Goal: Find specific page/section: Find specific page/section

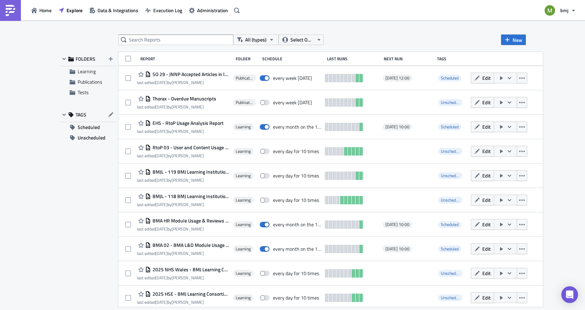
click at [171, 71] on span "SO 29 - JNNP Accepted Articles in last 7 days for Podcast Editor" at bounding box center [190, 74] width 79 height 6
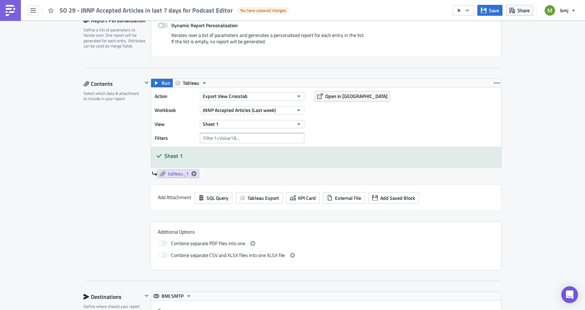
scroll to position [174, 0]
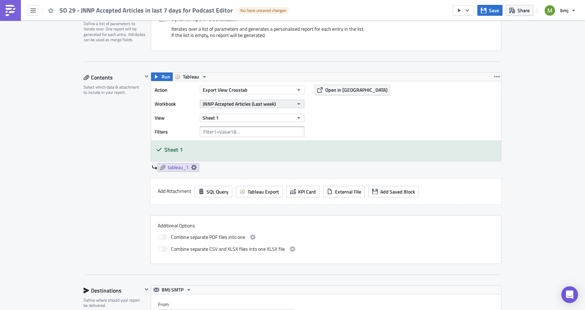
click at [227, 103] on span "JNNP Accepted Articles (Last week)" at bounding box center [239, 103] width 73 height 7
type input "jnnp"
click at [428, 115] on div "Action Export View Crosstab Workbook JNNP Accepted Articles (Last week) View Sh…" at bounding box center [326, 110] width 350 height 59
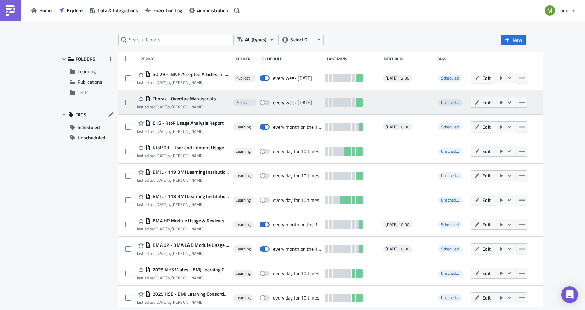
click at [181, 97] on span "Thorax - Overdue Manuscripts" at bounding box center [183, 98] width 65 height 6
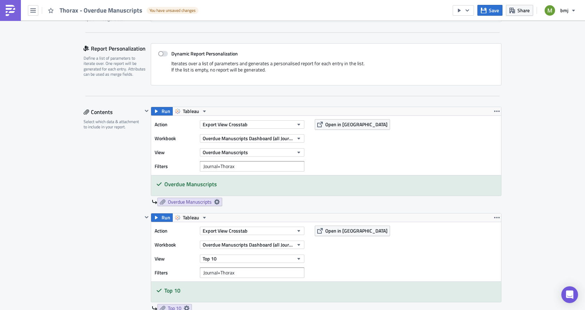
scroll to position [139, 0]
click at [235, 137] on span "Overdue Manuscripts Dashboard (all Journals)" at bounding box center [248, 138] width 91 height 7
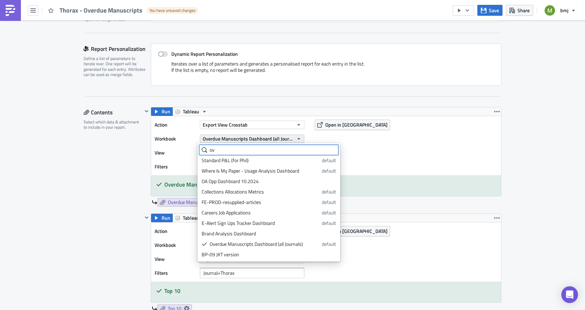
scroll to position [0, 0]
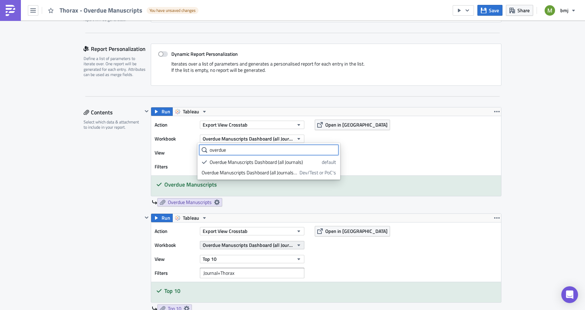
type input "overdue"
click at [219, 245] on span "Overdue Manuscripts Dashboard (all Journals)" at bounding box center [248, 244] width 91 height 7
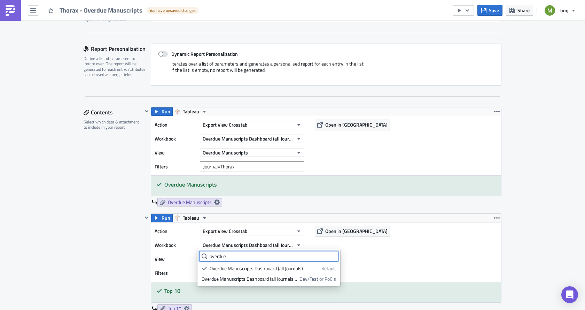
type input "overdue"
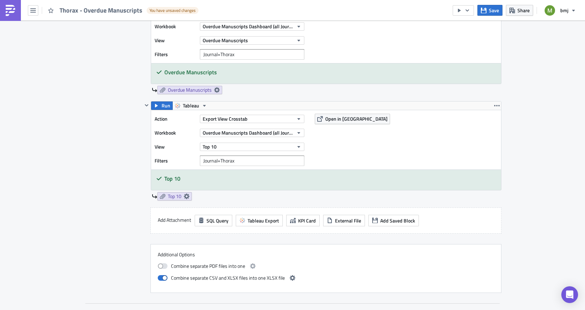
scroll to position [279, 0]
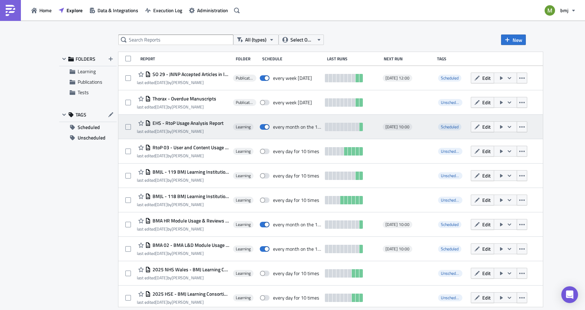
click at [190, 119] on div "EHS - RtoP Usage Analysis Report" at bounding box center [180, 123] width 87 height 8
click at [193, 123] on span "EHS - RtoP Usage Analysis Report" at bounding box center [187, 123] width 73 height 6
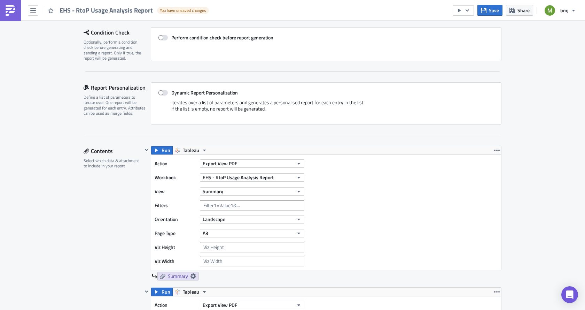
scroll to position [104, 0]
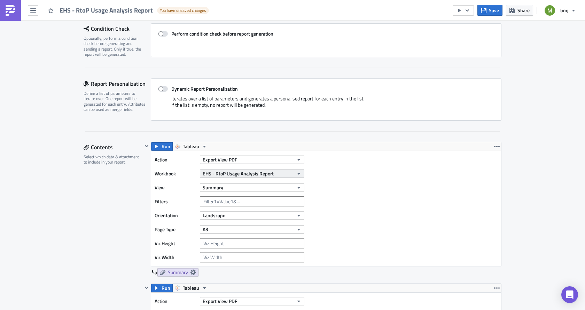
click at [222, 174] on span "EHS - RtoP Usage Analysis Report" at bounding box center [238, 173] width 71 height 7
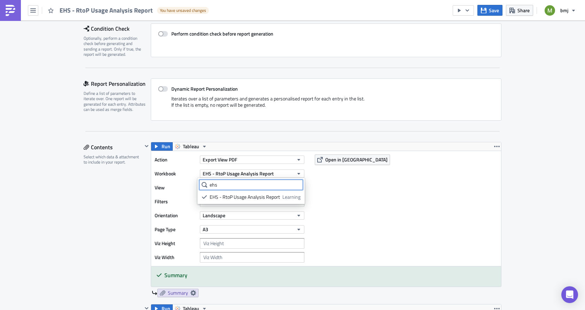
type input "ehs"
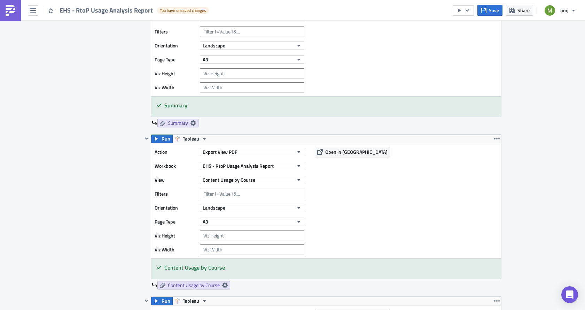
scroll to position [279, 0]
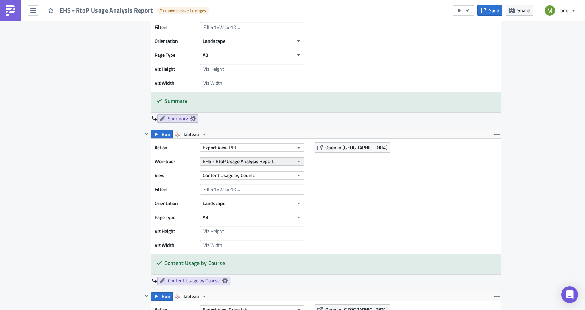
click at [217, 162] on span "EHS - RtoP Usage Analysis Report" at bounding box center [238, 160] width 71 height 7
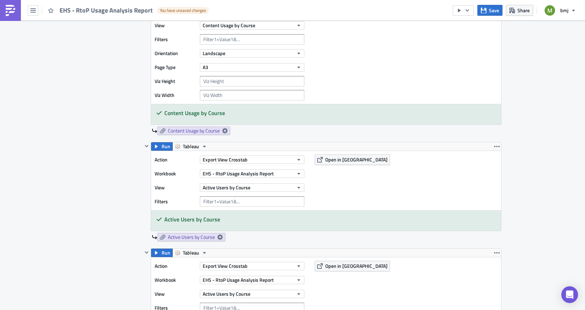
scroll to position [453, 0]
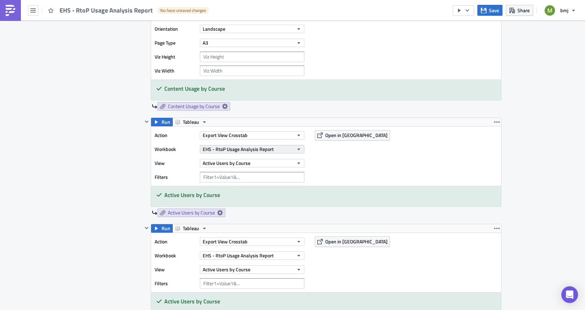
click at [235, 147] on span "EHS - RtoP Usage Analysis Report" at bounding box center [238, 148] width 71 height 7
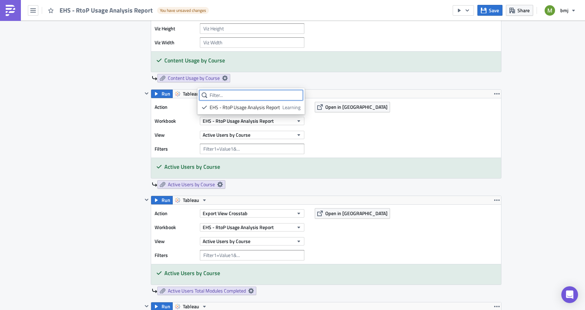
scroll to position [522, 0]
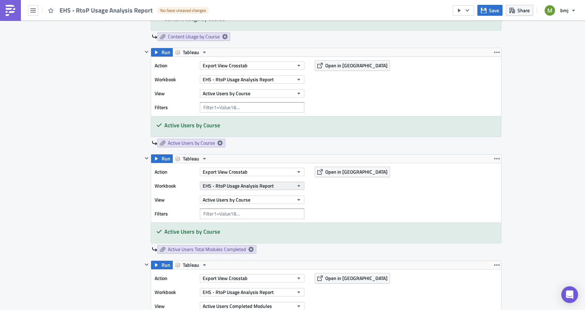
click at [209, 184] on span "EHS - RtoP Usage Analysis Report" at bounding box center [238, 185] width 71 height 7
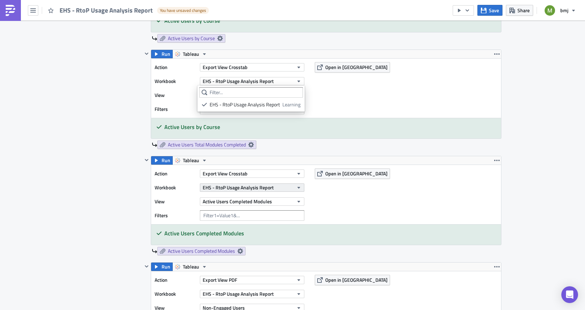
click at [203, 189] on div "Run Tableau Action Export View PDF Workbook EHS - RtoP Usage Analysis Report Vi…" at bounding box center [321, 117] width 359 height 996
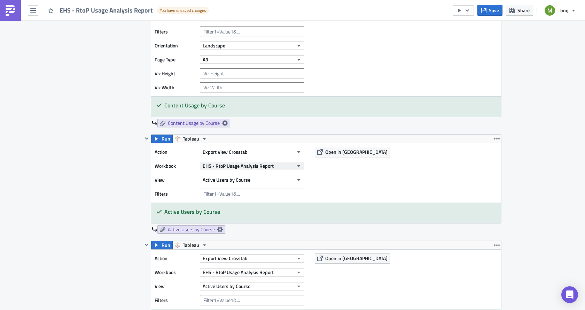
click at [207, 164] on span "EHS - RtoP Usage Analysis Report" at bounding box center [238, 165] width 71 height 7
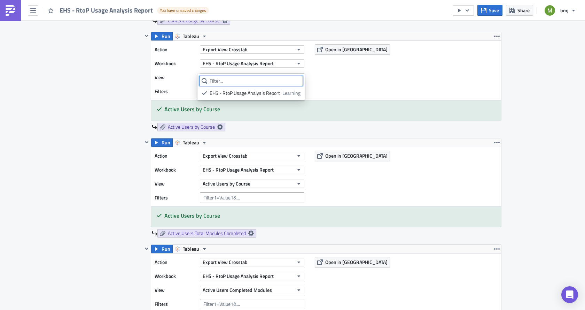
scroll to position [541, 0]
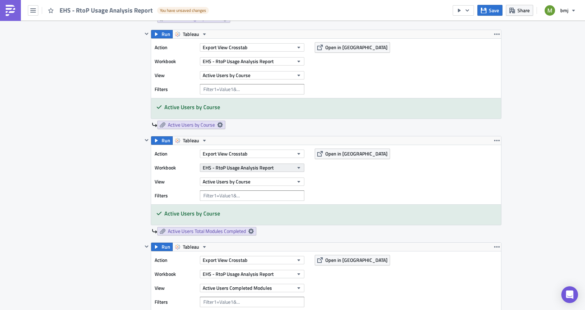
click at [207, 164] on span "EHS - RtoP Usage Analysis Report" at bounding box center [238, 167] width 71 height 7
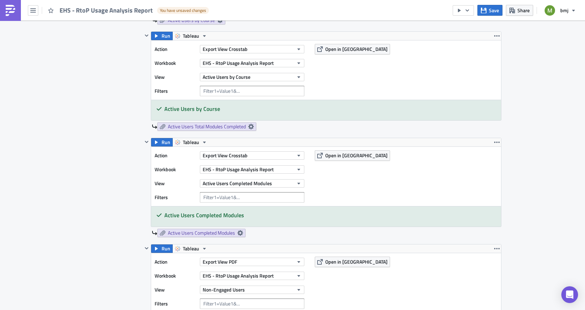
click at [216, 168] on div "Run Tableau Action Export View PDF Workbook EHS - RtoP Usage Analysis Report Vi…" at bounding box center [321, 99] width 359 height 996
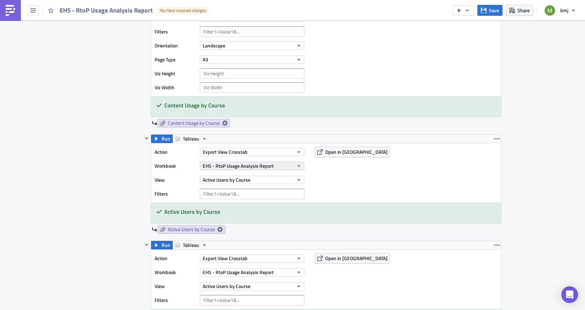
click at [215, 165] on span "EHS - RtoP Usage Analysis Report" at bounding box center [238, 165] width 71 height 7
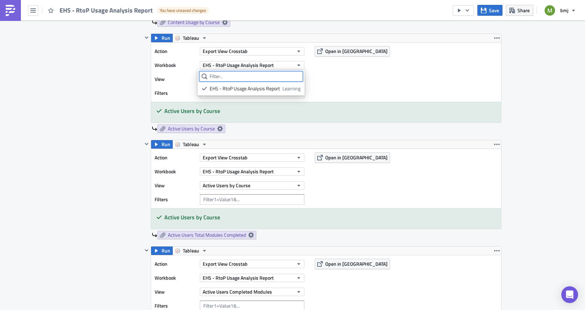
scroll to position [541, 0]
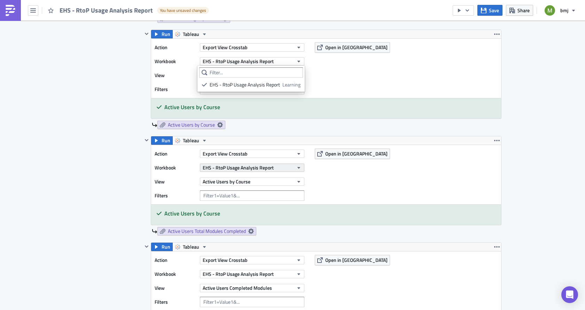
click at [222, 166] on span "EHS - RtoP Usage Analysis Report" at bounding box center [238, 167] width 71 height 7
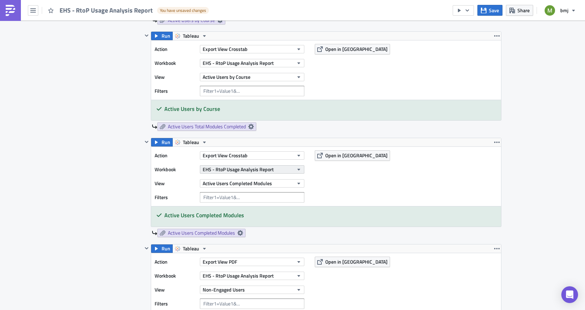
click at [224, 172] on div "Run Tableau Action Export View PDF Workbook EHS - RtoP Usage Analysis Report Vi…" at bounding box center [321, 99] width 359 height 996
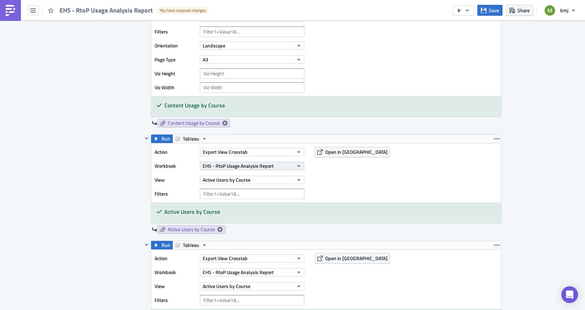
click at [222, 168] on span "EHS - RtoP Usage Analysis Report" at bounding box center [238, 165] width 71 height 7
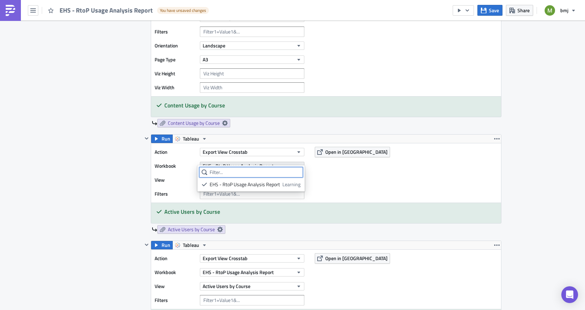
scroll to position [471, 0]
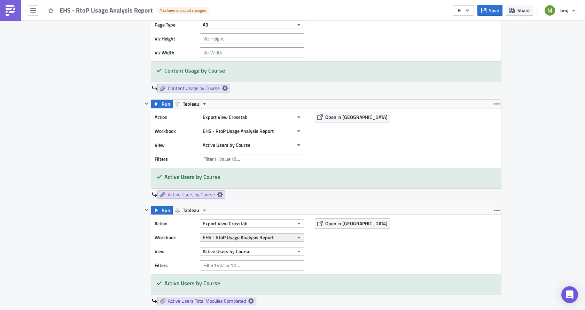
click at [232, 240] on span "EHS - RtoP Usage Analysis Report" at bounding box center [238, 236] width 71 height 7
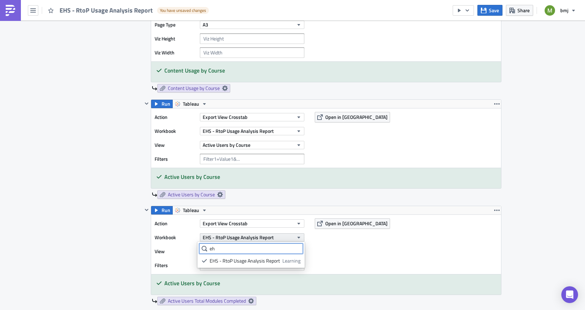
type input "ehs"
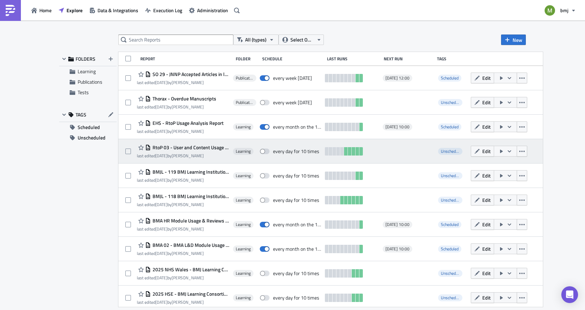
click at [191, 147] on span "RtoP 03 - User and Content Usage Dashboard" at bounding box center [190, 147] width 79 height 6
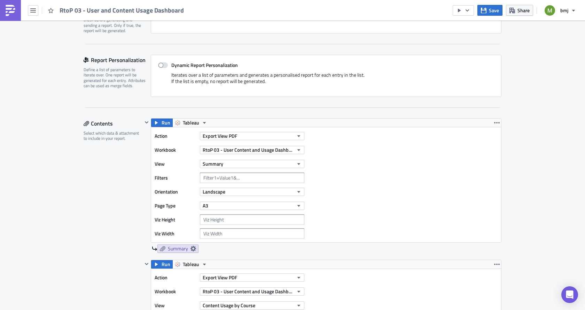
scroll to position [139, 0]
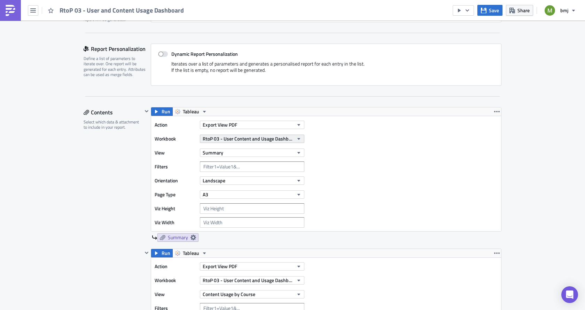
click at [229, 140] on span "RtoP 03 - User Content and Usage Dashboard" at bounding box center [248, 138] width 91 height 7
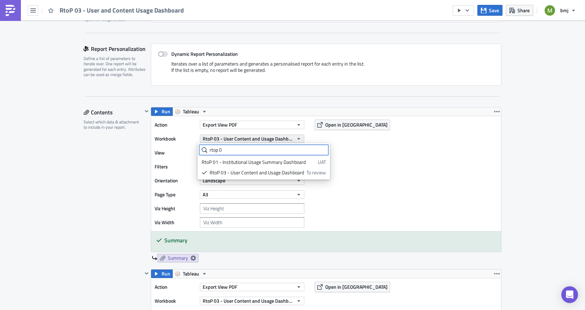
scroll to position [0, 0]
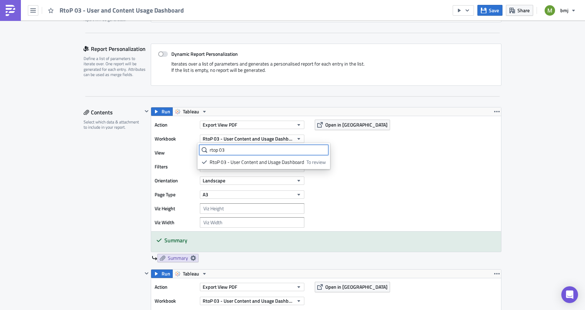
type input "rtop 03"
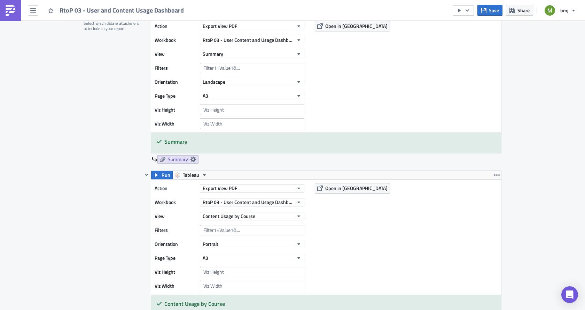
scroll to position [279, 0]
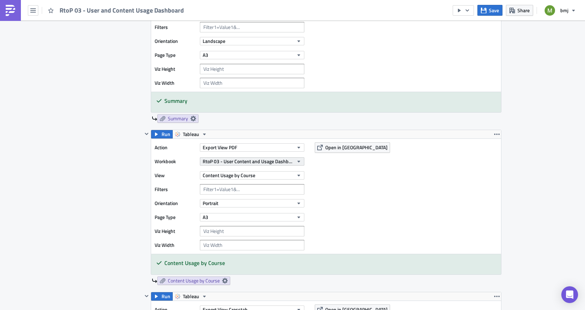
click at [214, 162] on span "RtoP 03 - User Content and Usage Dashboard" at bounding box center [248, 160] width 91 height 7
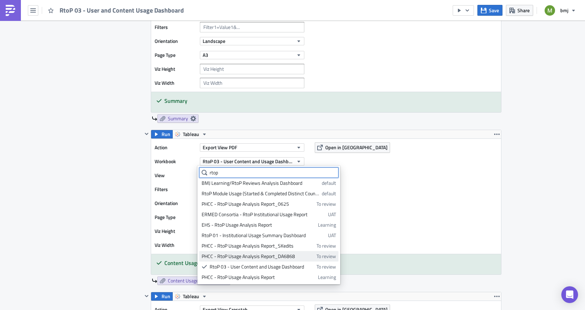
scroll to position [0, 0]
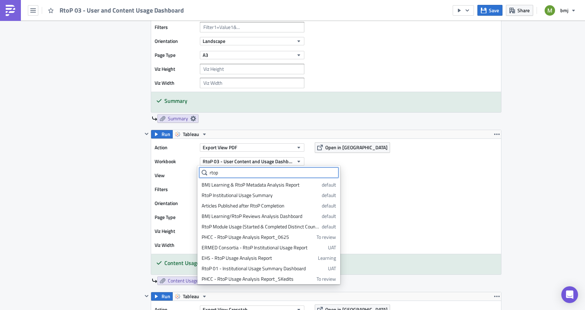
type input "rtop"
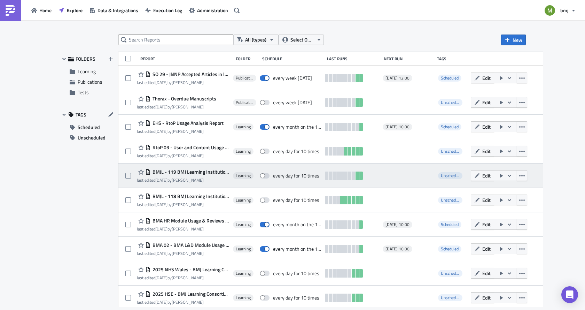
click at [189, 172] on span "BMJL - 119 BMJ Learning Institutional Usage - User Details" at bounding box center [190, 172] width 79 height 6
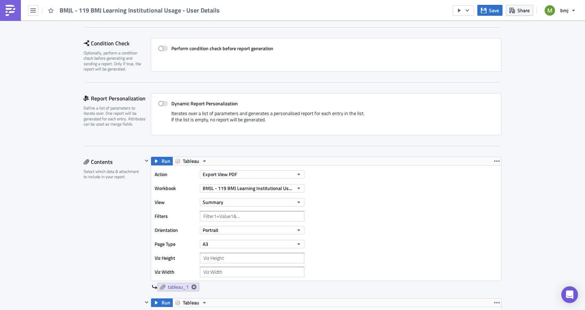
scroll to position [104, 0]
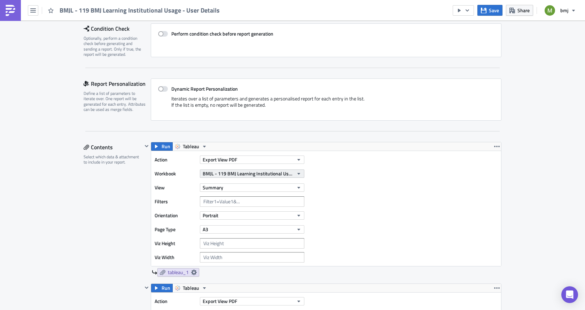
click at [224, 174] on span "BMJL - 119 BMJ Learning Institutional Usage" at bounding box center [248, 173] width 91 height 7
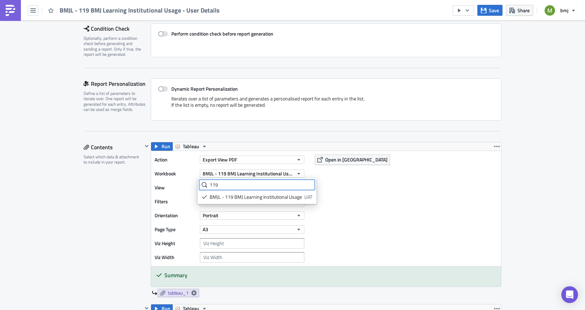
type input "119"
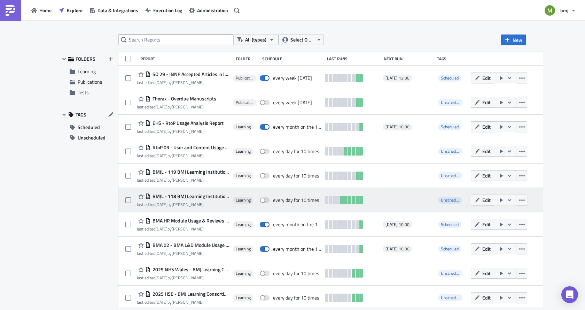
click at [178, 196] on span "BMJL - 118 BMJ Learning Institutional Usage" at bounding box center [190, 196] width 79 height 6
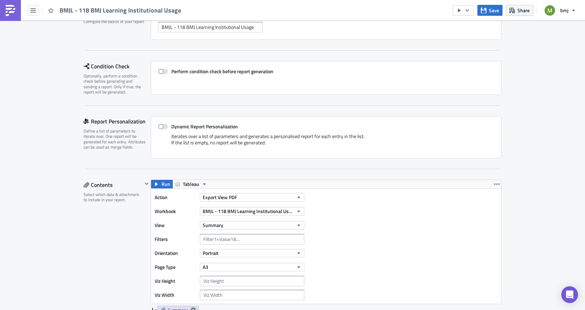
scroll to position [70, 0]
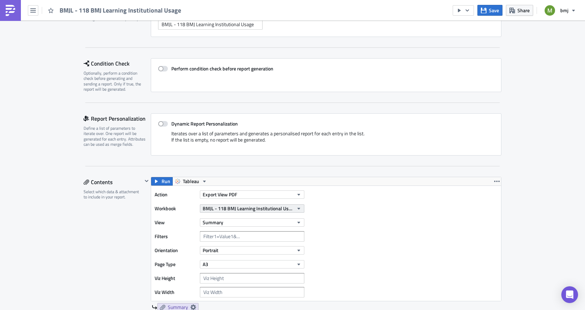
click at [242, 210] on span "BMJL - 118 BMJ Learning Institutional Usage" at bounding box center [248, 207] width 91 height 7
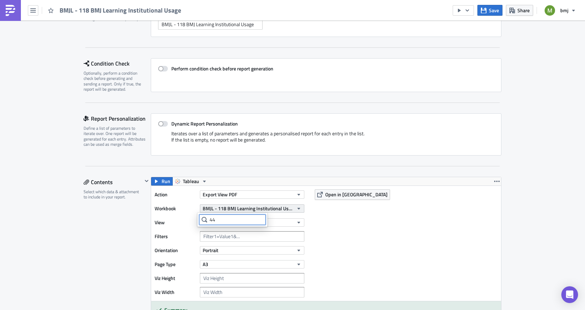
type input "4"
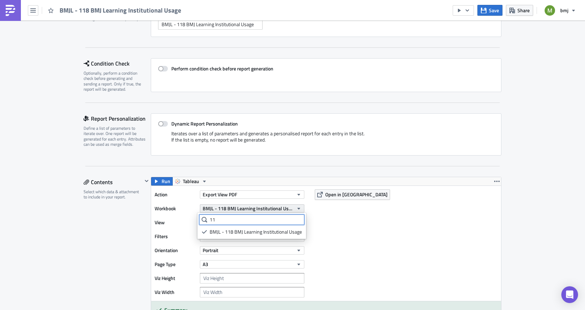
type input "118"
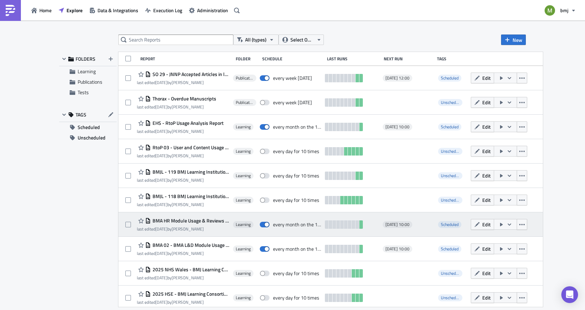
click at [181, 222] on span "BMA HR Module Usage & Reviews (for publication)" at bounding box center [190, 220] width 79 height 6
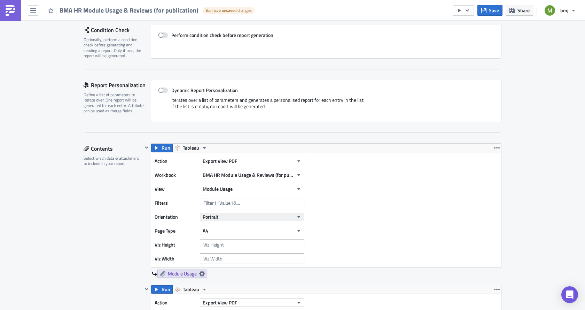
scroll to position [104, 0]
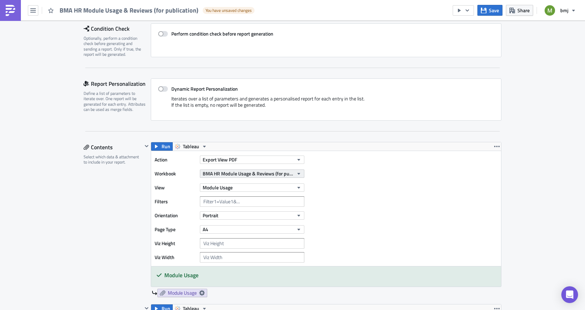
click at [223, 172] on span "BMA HR Module Usage & Reviews (for publication)" at bounding box center [248, 173] width 91 height 7
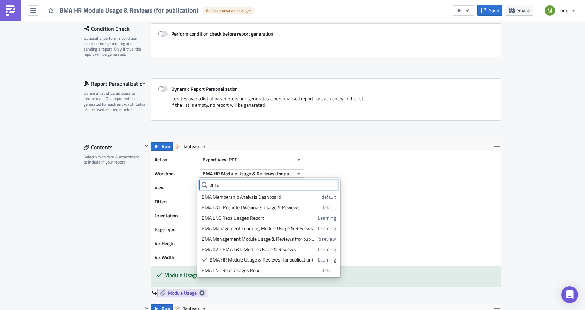
type input "bma"
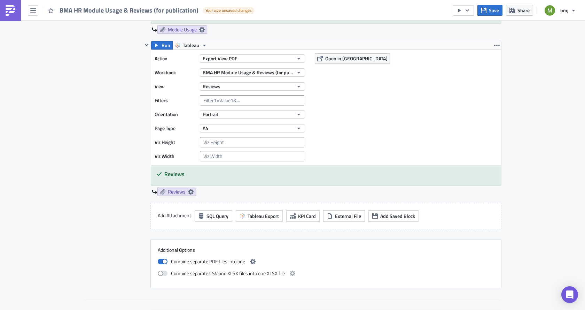
scroll to position [383, 0]
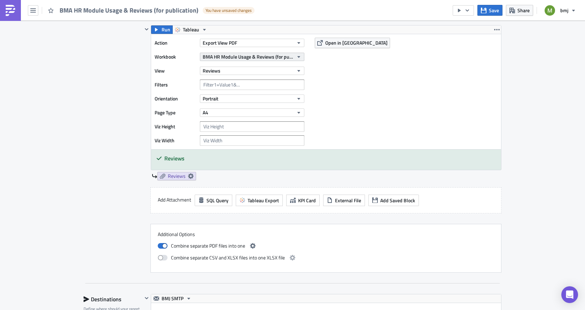
click at [248, 56] on span "BMA HR Module Usage & Reviews (for publication)" at bounding box center [248, 56] width 91 height 7
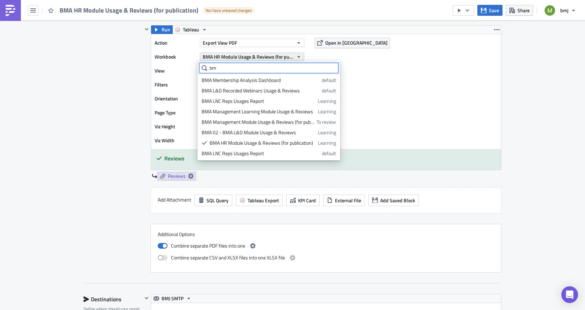
type input "bma"
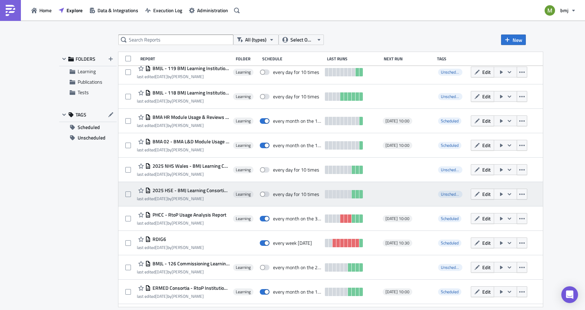
scroll to position [104, 0]
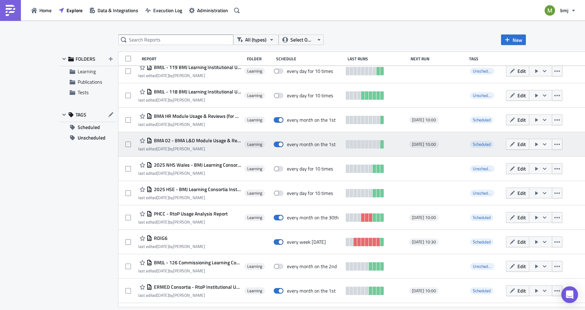
click at [186, 139] on span "BMA 02 - BMA L&D Module Usage & Reviews" at bounding box center [196, 140] width 89 height 6
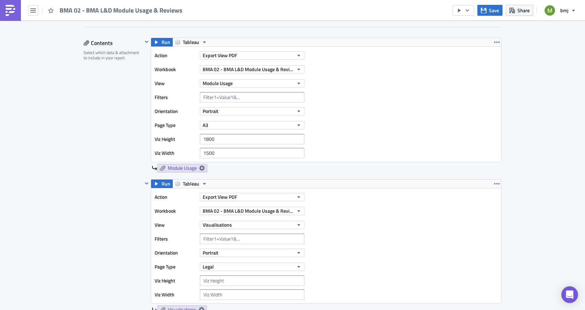
scroll to position [209, 0]
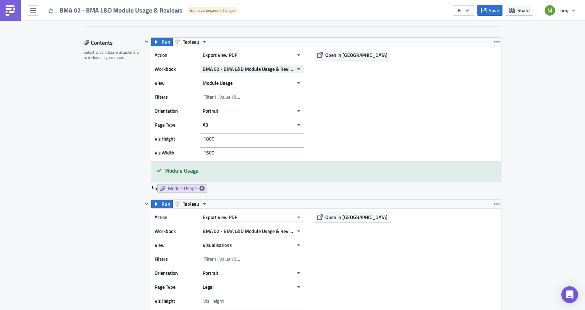
click at [226, 68] on span "BMA 02 - BMA L&D Module Usage & Reviews" at bounding box center [248, 68] width 91 height 7
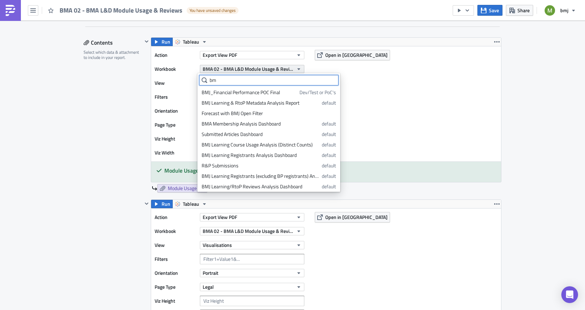
type input "bma"
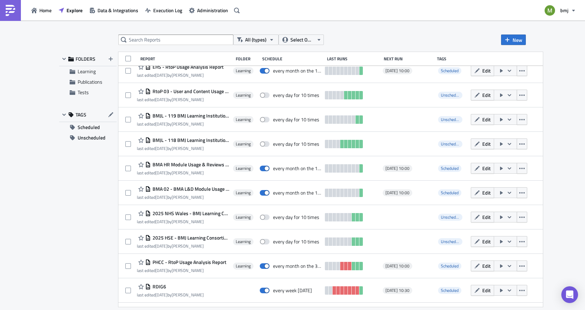
scroll to position [104, 0]
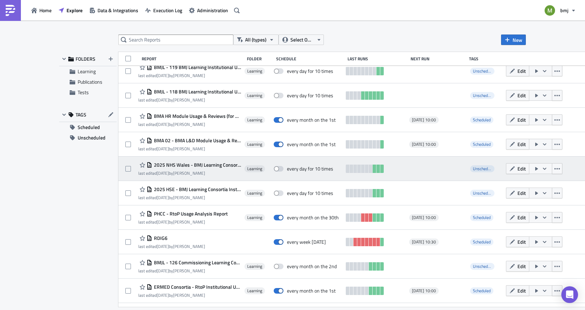
click at [193, 164] on span "2025 NHS Wales - BMJ Learning Consortia Institutional Usage" at bounding box center [196, 165] width 89 height 6
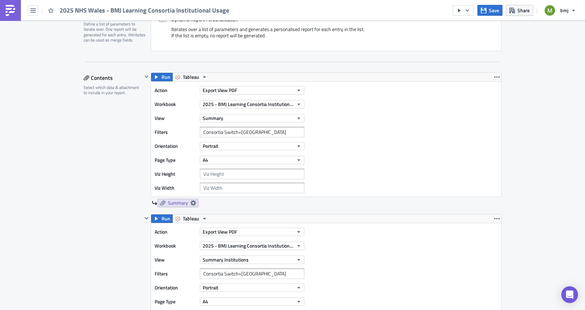
scroll to position [174, 0]
click at [216, 103] on span "2025 - BMJ Learning Consortia Institutional Usage" at bounding box center [248, 103] width 91 height 7
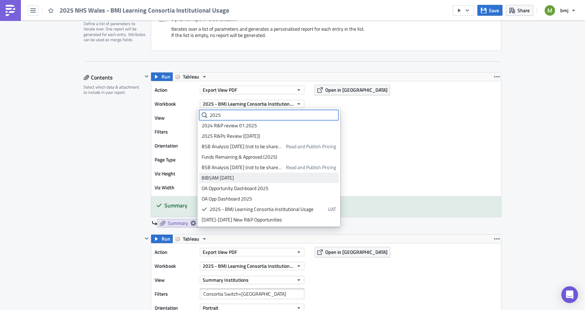
scroll to position [0, 0]
type input "2025"
click at [227, 116] on input "2025" at bounding box center [268, 115] width 139 height 10
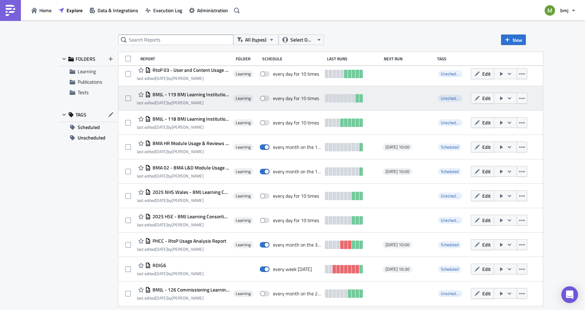
scroll to position [139, 0]
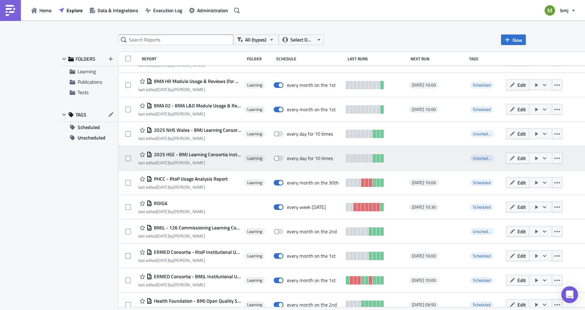
click at [182, 154] on span "2025 HSE - BMJ Learning Consortia Institutional Usage" at bounding box center [196, 154] width 89 height 6
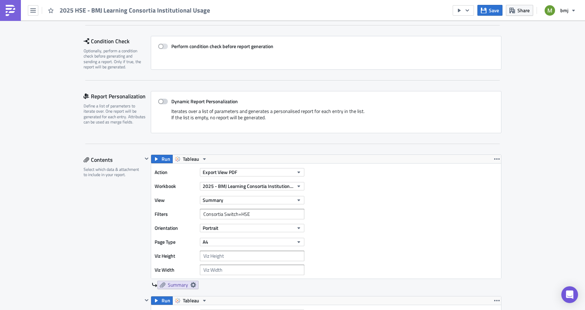
scroll to position [174, 0]
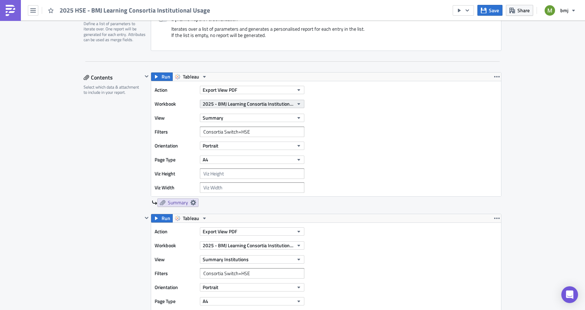
click at [216, 104] on span "2025 - BMJ Learning Consortia Institutional Usage" at bounding box center [248, 103] width 91 height 7
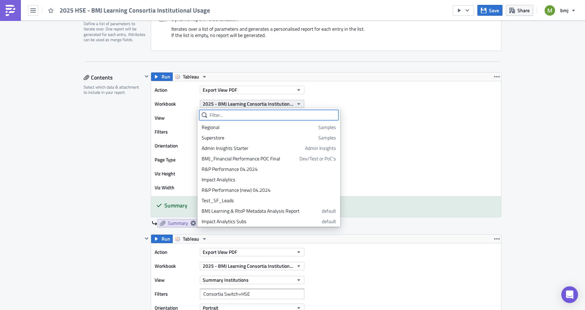
type input "e"
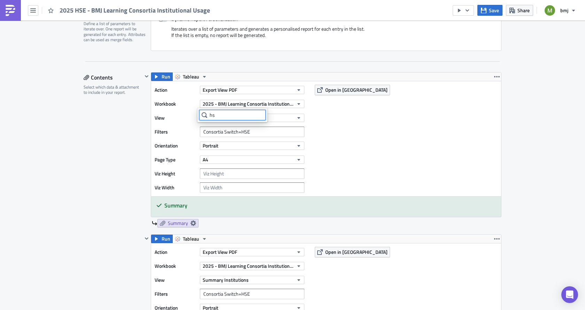
type input "h"
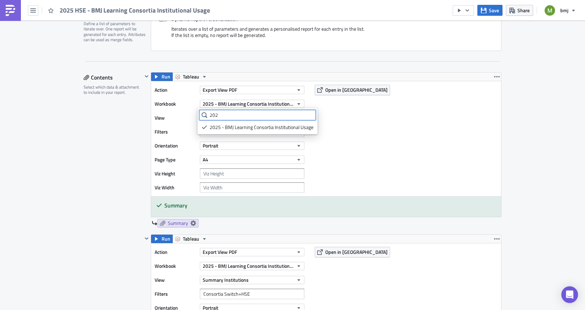
type input "2025"
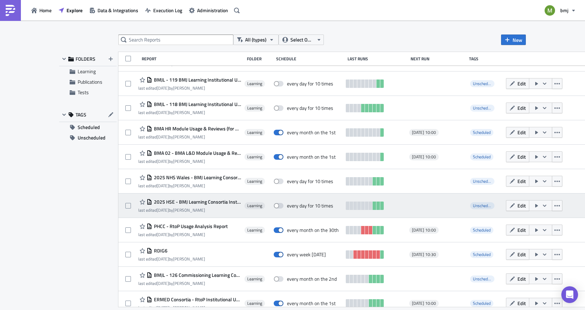
scroll to position [104, 0]
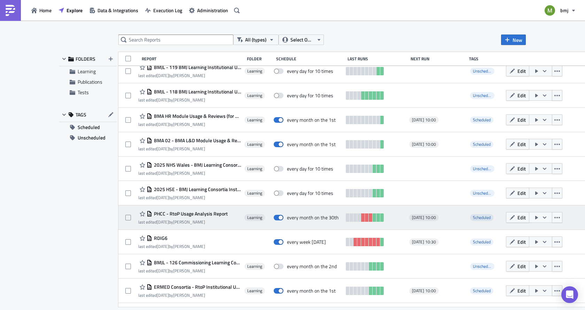
click at [194, 213] on span "PHCC - RtoP Usage Analysis Report" at bounding box center [190, 213] width 76 height 6
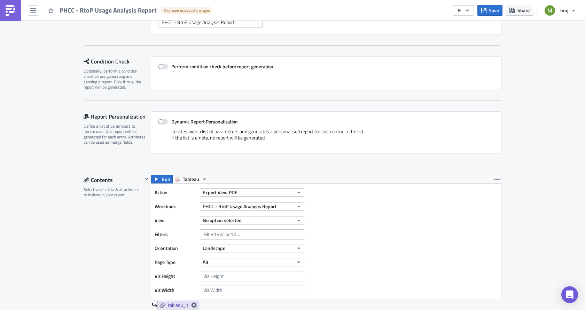
scroll to position [104, 0]
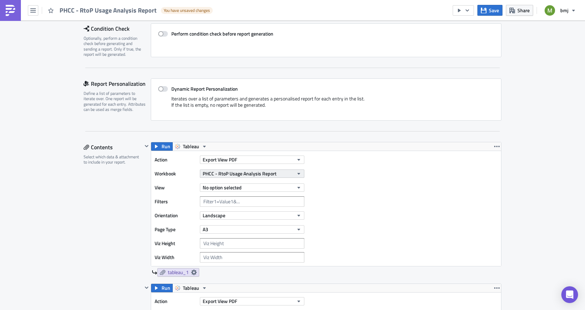
click at [231, 171] on span "PHCC - RtoP Usage Analysis Report" at bounding box center [240, 173] width 74 height 7
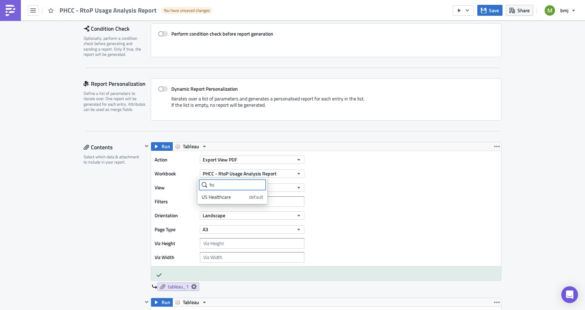
type input "h"
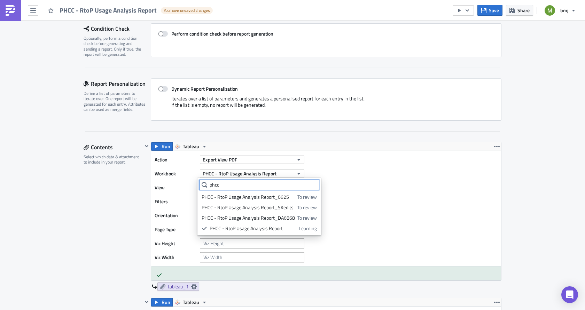
type input "phcc"
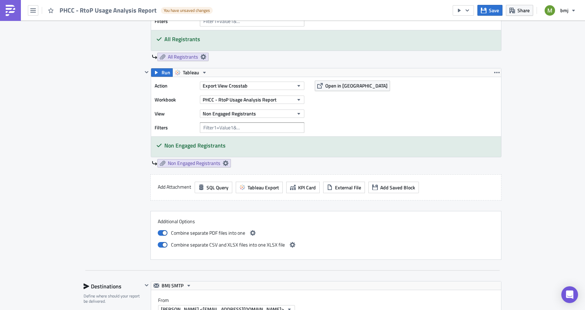
scroll to position [697, 0]
click at [255, 98] on span "PHCC - RtoP Usage Analysis Report" at bounding box center [240, 98] width 74 height 7
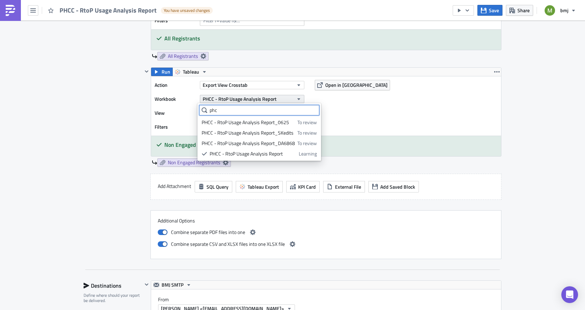
type input "phcc"
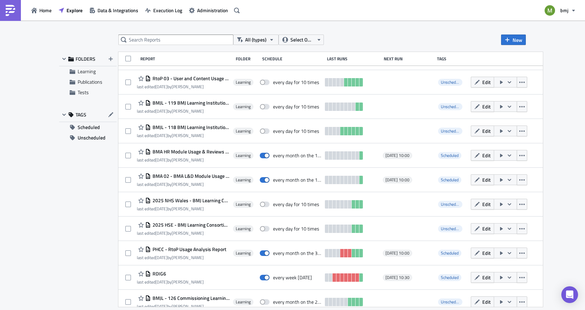
scroll to position [104, 0]
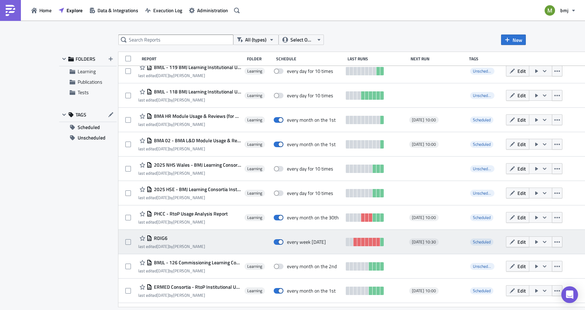
click at [160, 237] on span "RDIG6" at bounding box center [159, 238] width 15 height 6
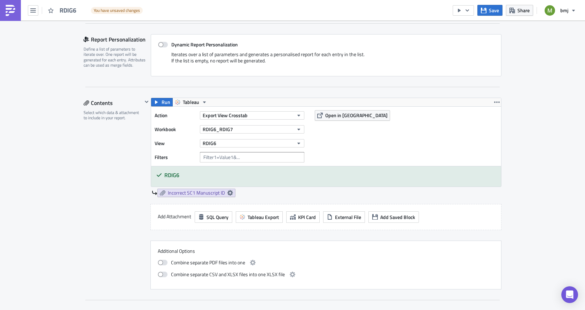
scroll to position [174, 0]
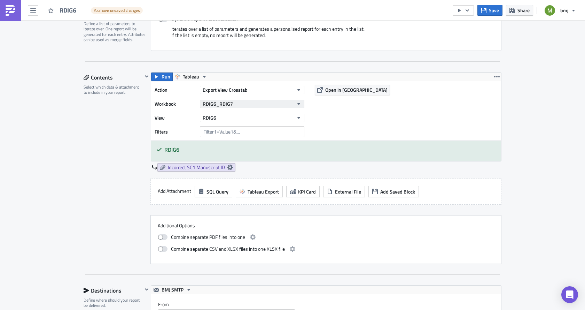
click at [214, 103] on span "RDIG6_RDIG7" at bounding box center [218, 103] width 30 height 7
type input "rdig"
click at [30, 148] on div "Execution Log Edit " RDIG6 " Draft Settings Configure the basics of your report…" at bounding box center [292, 287] width 585 height 883
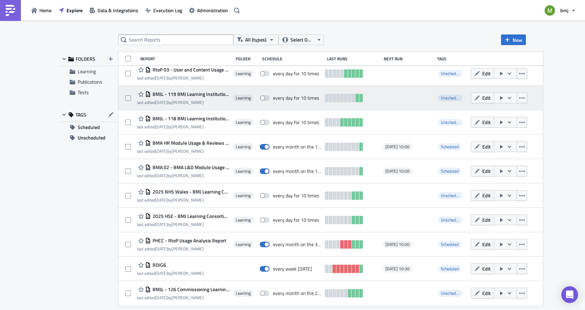
scroll to position [104, 0]
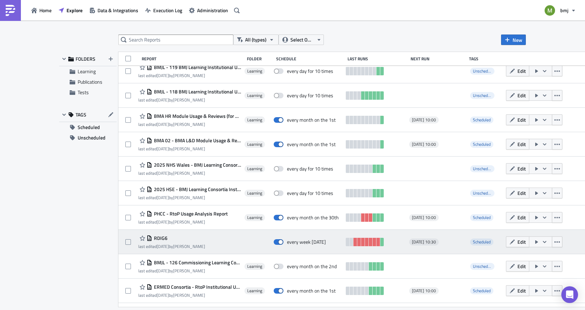
click at [160, 238] on span "RDIG6" at bounding box center [159, 238] width 15 height 6
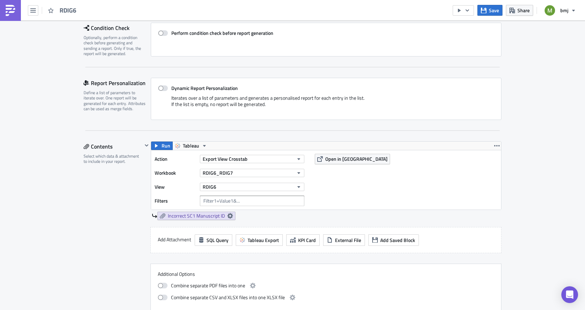
scroll to position [174, 0]
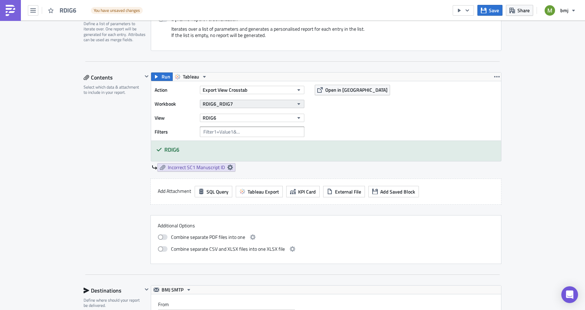
click at [219, 104] on span "RDIG6_RDIG7" at bounding box center [218, 103] width 30 height 7
type input "rdig"
click at [63, 201] on div "Execution Log Edit " RDIG6 " Draft Settings Configure the basics of your report…" at bounding box center [292, 287] width 585 height 883
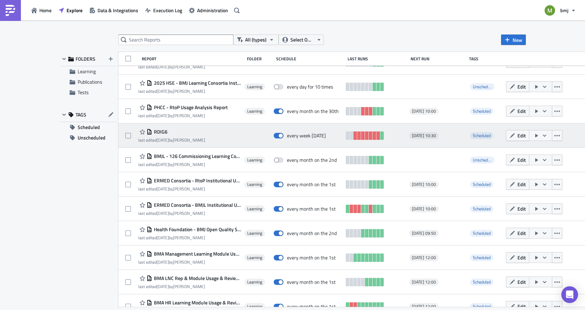
scroll to position [212, 0]
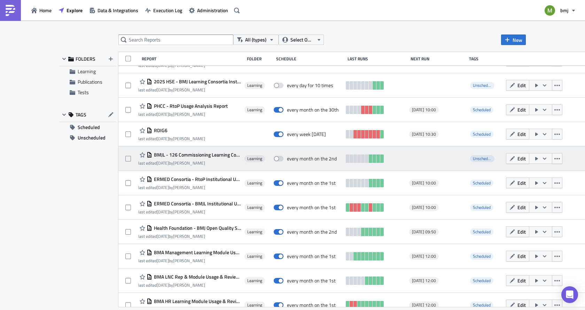
click at [197, 155] on span "BMJL - 126 Commissioning Learning Course Usage & Reviews" at bounding box center [196, 155] width 89 height 6
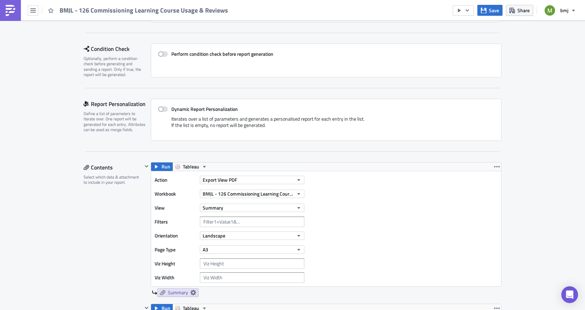
scroll to position [139, 0]
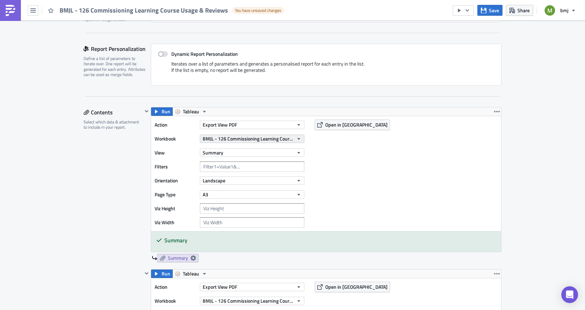
click at [208, 139] on span "BMJL - 126 Commissioning Learning Course Usage & Reviews BO_SKedits" at bounding box center [248, 138] width 91 height 7
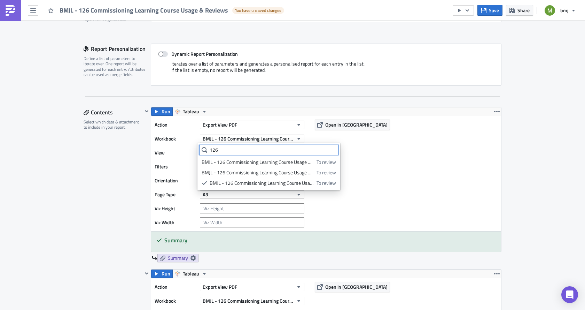
type input "126"
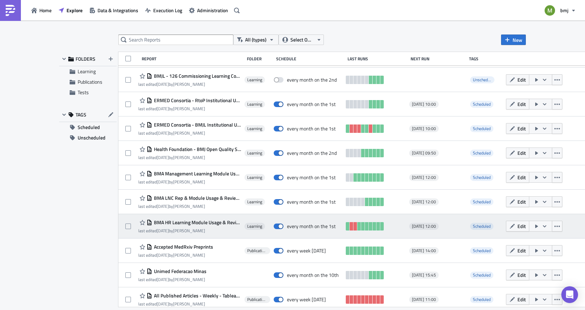
scroll to position [278, 0]
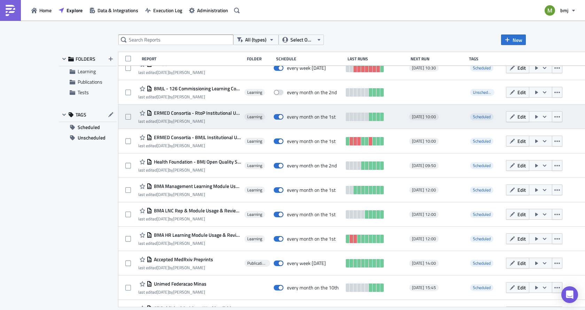
click at [170, 113] on span "ERMED Consortia - RtoP Institutional Usage Report" at bounding box center [196, 113] width 89 height 6
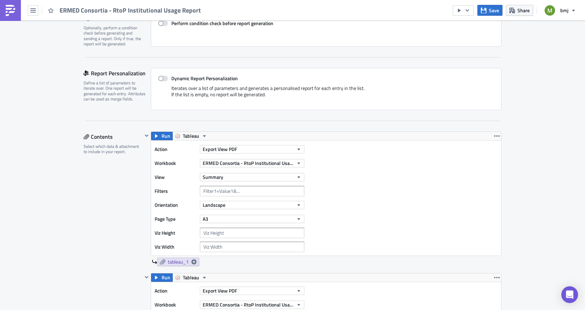
scroll to position [174, 0]
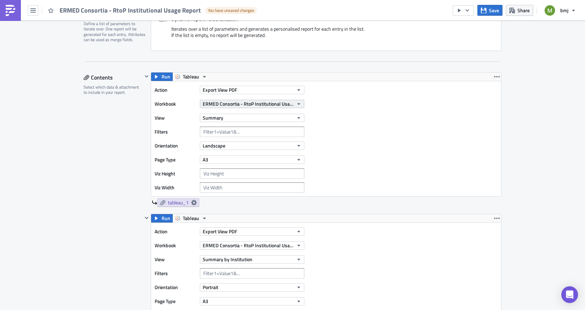
click at [215, 103] on span "ERMED Consortia - RtoP Institutional Usage Report" at bounding box center [248, 103] width 91 height 7
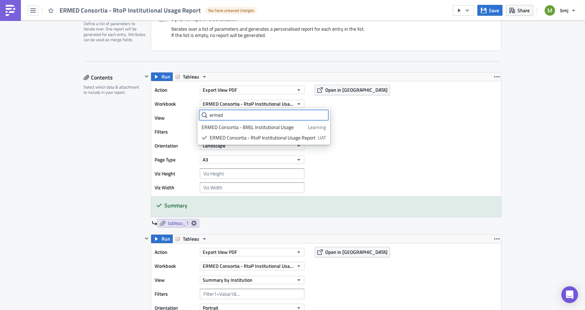
type input "ermed"
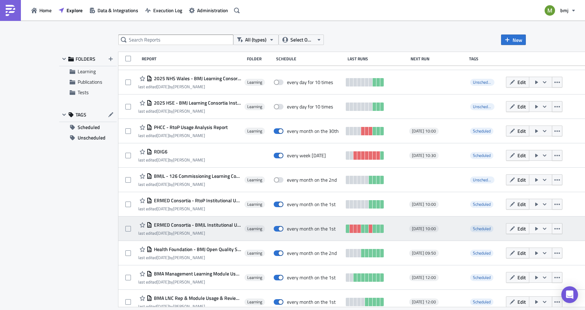
scroll to position [209, 0]
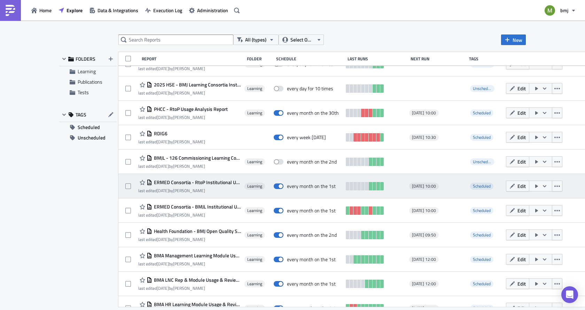
click at [182, 181] on span "ERMED Consortia - RtoP Institutional Usage Report" at bounding box center [196, 182] width 89 height 6
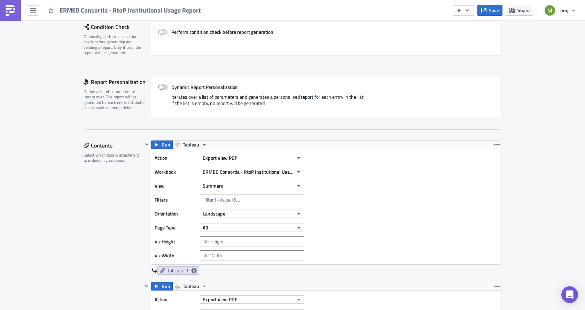
scroll to position [139, 0]
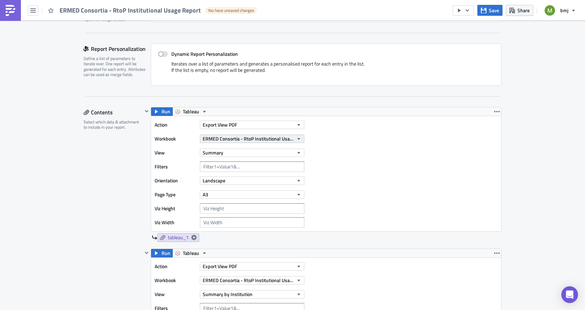
click at [218, 139] on span "ERMED Consortia - RtoP Institutional Usage Report" at bounding box center [248, 138] width 91 height 7
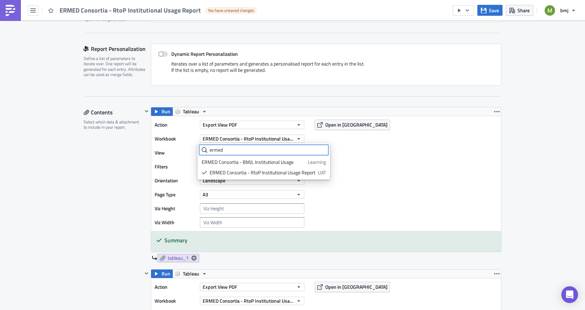
type input "ermed"
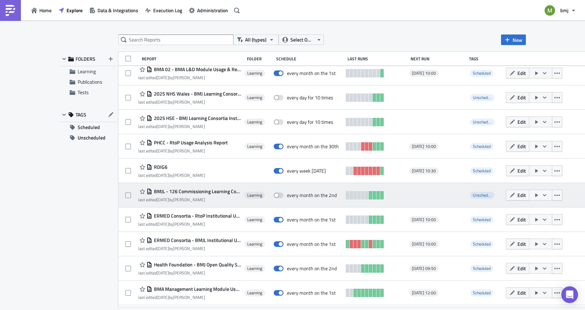
scroll to position [177, 0]
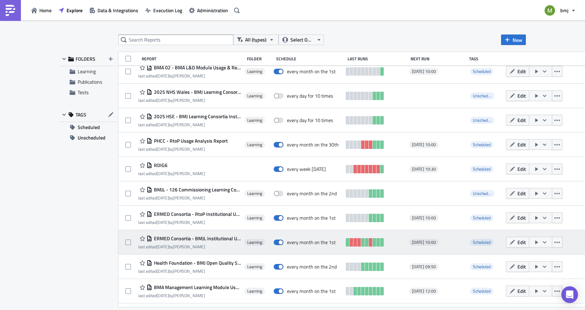
click at [206, 238] on span "ERMED Consortia - BMJL Institutional Usage" at bounding box center [196, 238] width 89 height 6
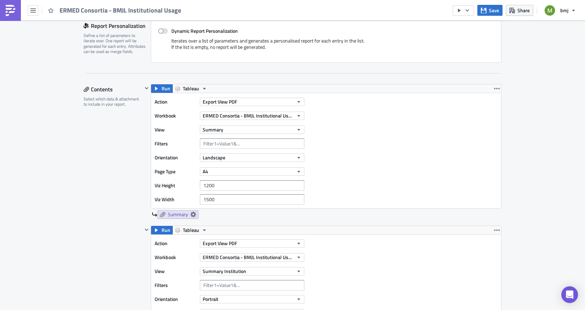
scroll to position [174, 0]
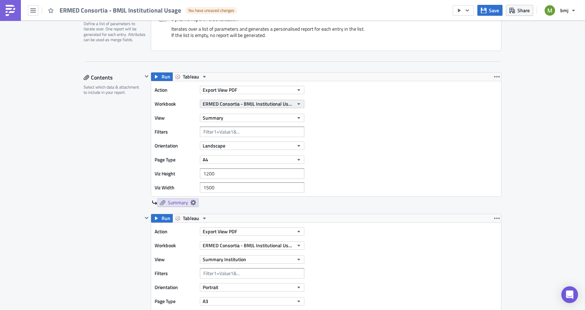
click at [242, 101] on span "ERMED Consortia - BMJL Institutional Usage" at bounding box center [248, 103] width 91 height 7
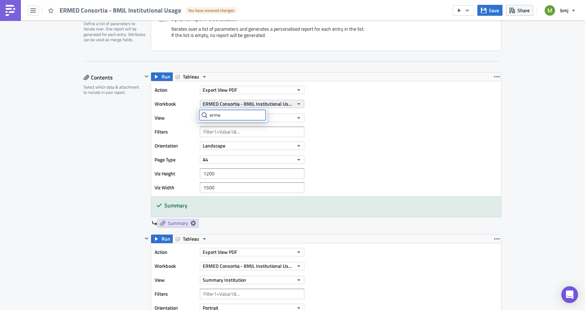
type input "ermed"
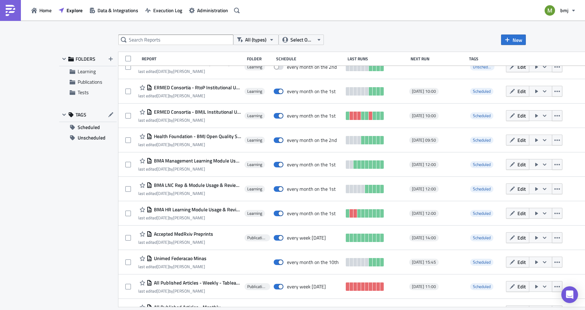
scroll to position [317, 0]
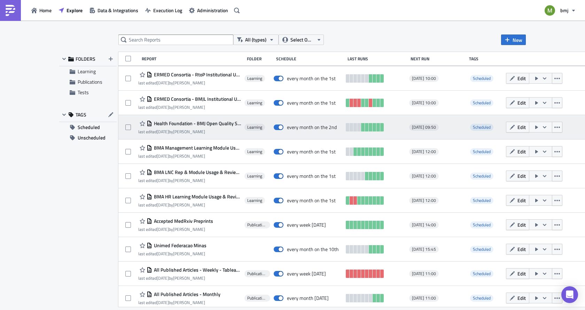
click at [191, 123] on span "Health Foundation - BMJ Open Quality Submissions Report" at bounding box center [196, 123] width 89 height 6
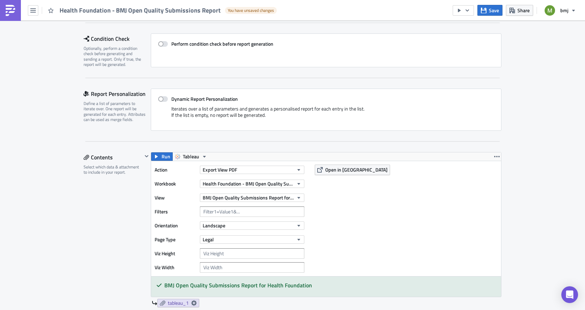
scroll to position [104, 0]
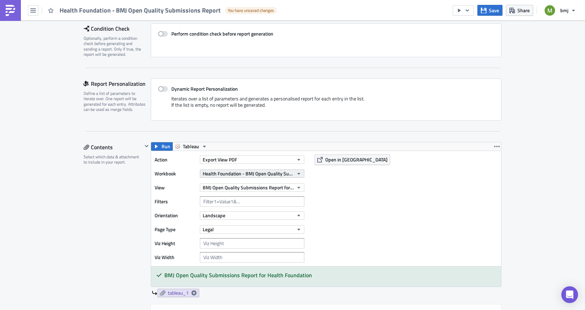
click at [217, 174] on span "Health Foundation - BMJ Open Quality Submissions Report" at bounding box center [248, 173] width 91 height 7
type input "health"
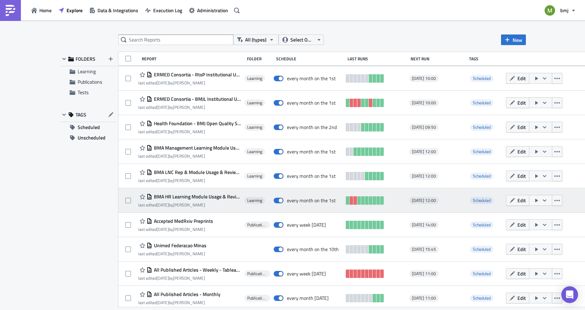
scroll to position [351, 0]
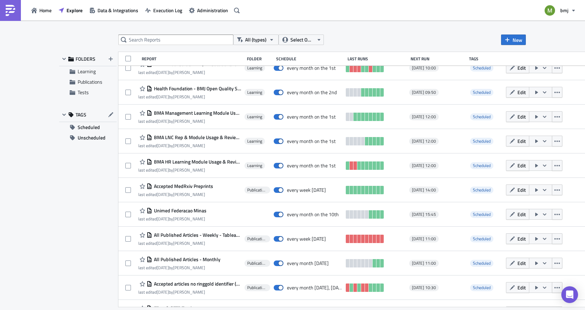
click at [188, 113] on span "BMA Management Learning Module Usage & Reviews (for publication)" at bounding box center [196, 113] width 89 height 6
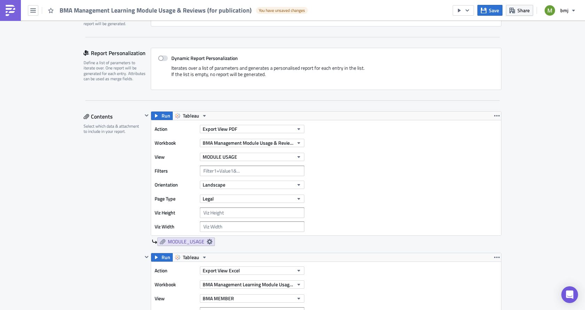
scroll to position [152, 0]
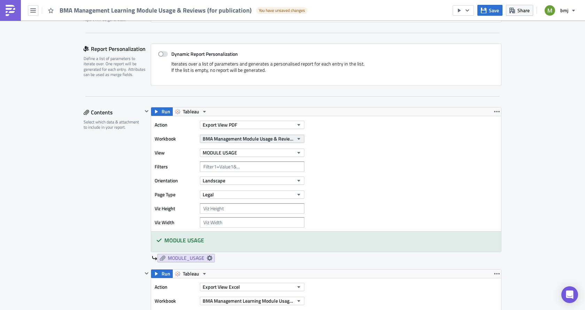
click at [219, 137] on span "BMA Management Module Usage & Reviews (for publication)" at bounding box center [248, 138] width 91 height 7
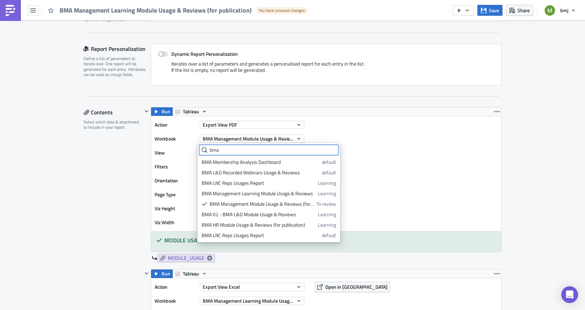
type input "bma"
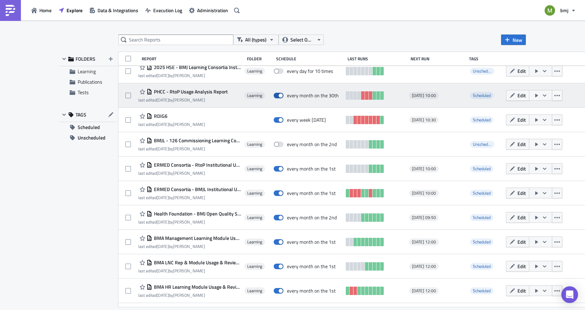
scroll to position [282, 0]
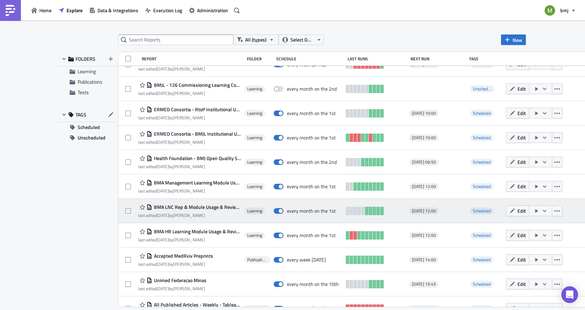
click at [166, 207] on span "BMA LNC Rep & Module Usage & Reviews (for publication) - Monthly" at bounding box center [196, 207] width 89 height 6
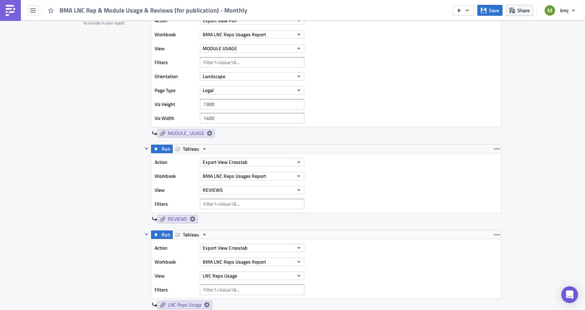
scroll to position [244, 0]
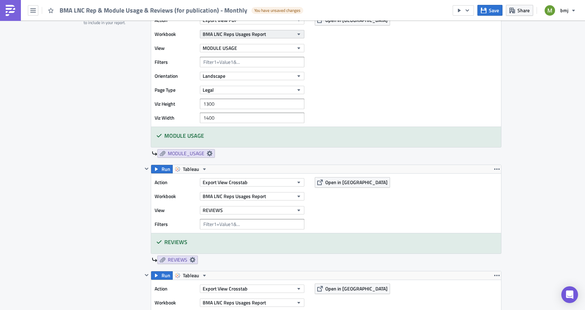
click at [226, 34] on span "BMA LNC Reps Usages Report" at bounding box center [234, 33] width 63 height 7
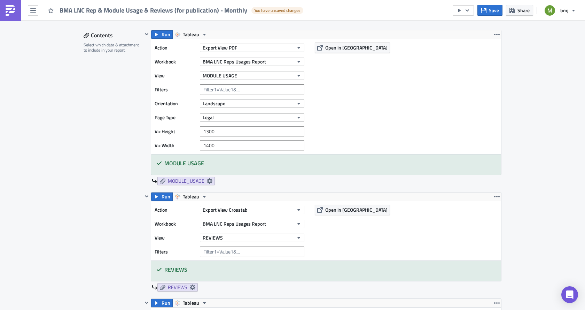
scroll to position [209, 0]
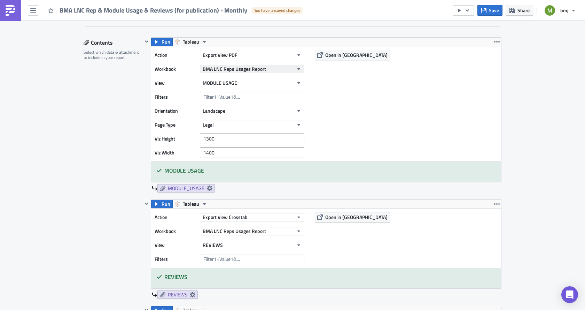
click at [248, 65] on button "BMA LNC Reps Usages Report" at bounding box center [252, 69] width 104 height 8
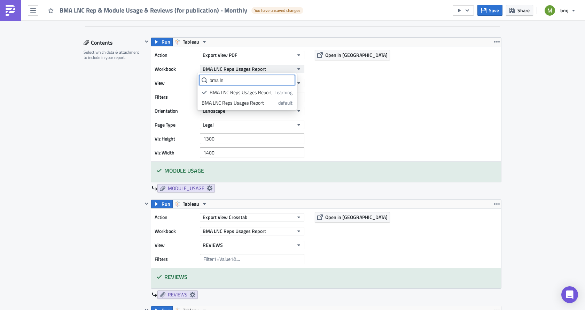
type input "bma lnc"
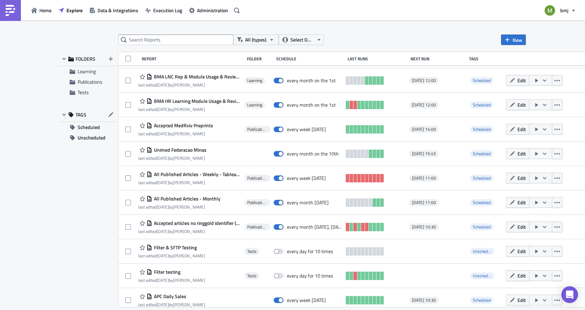
scroll to position [418, 0]
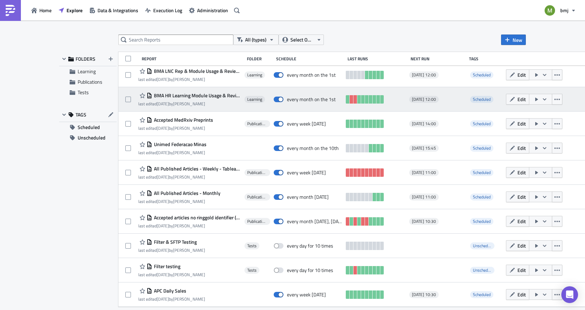
click at [183, 99] on div "BMA HR Learning Module Usage & Reviews" at bounding box center [189, 95] width 103 height 8
click at [181, 96] on span "BMA HR Learning Module Usage & Reviews" at bounding box center [196, 95] width 89 height 6
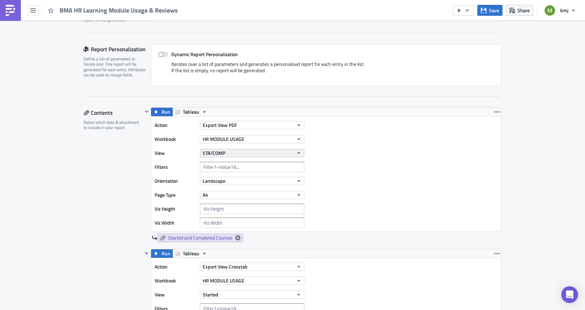
scroll to position [139, 0]
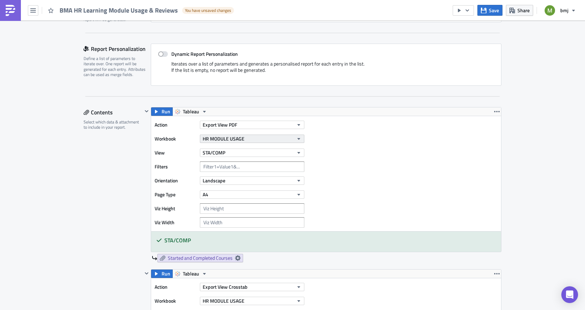
click at [210, 138] on span "HR MODULE USAGE" at bounding box center [224, 138] width 42 height 7
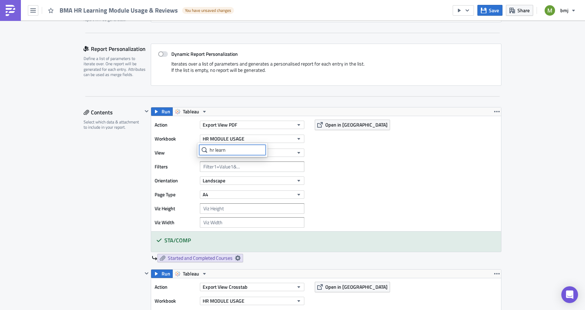
click at [232, 150] on input "hr learn" at bounding box center [232, 150] width 67 height 10
type input "hr learn"
click at [225, 139] on span "HR MODULE USAGE" at bounding box center [224, 138] width 42 height 7
type input "h"
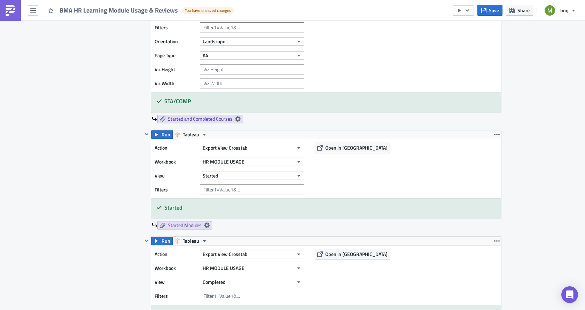
scroll to position [279, 0]
click at [204, 157] on button "HR MODULE USAGE" at bounding box center [252, 161] width 104 height 8
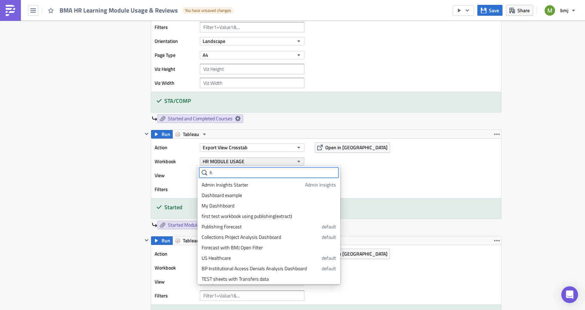
type input "hr"
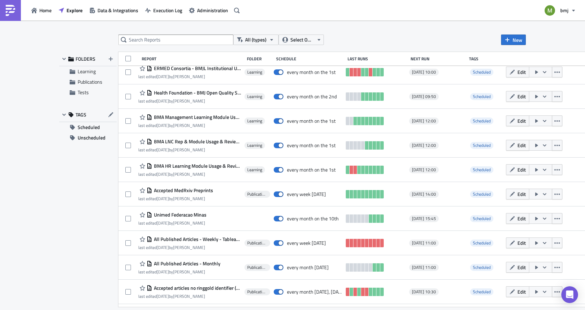
scroll to position [351, 0]
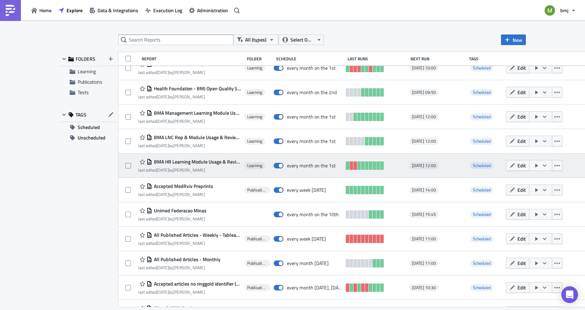
click at [207, 162] on span "BMA HR Learning Module Usage & Reviews" at bounding box center [196, 161] width 89 height 6
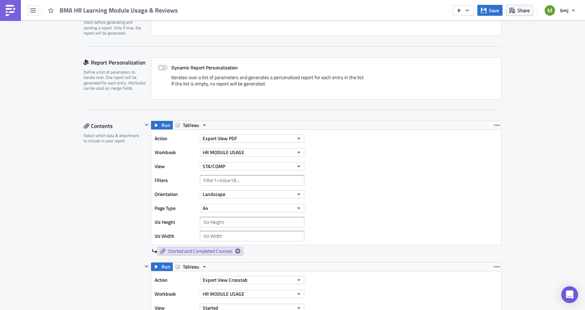
scroll to position [174, 0]
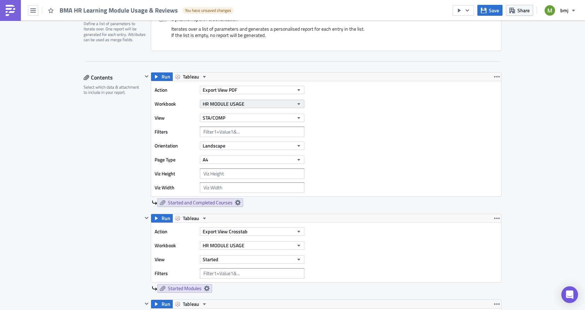
click at [210, 102] on span "HR MODULE USAGE" at bounding box center [224, 103] width 42 height 7
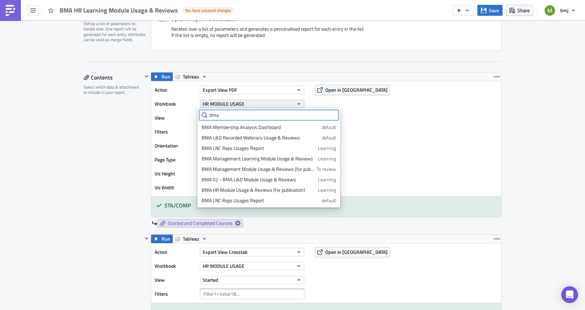
type input "bma h"
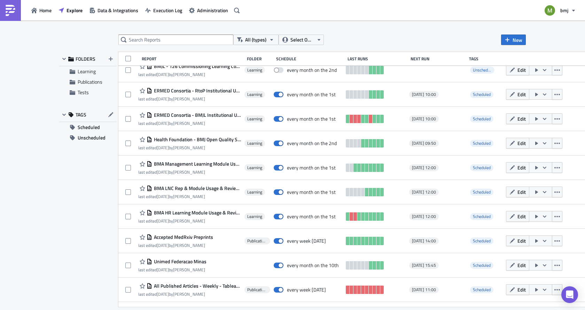
scroll to position [317, 0]
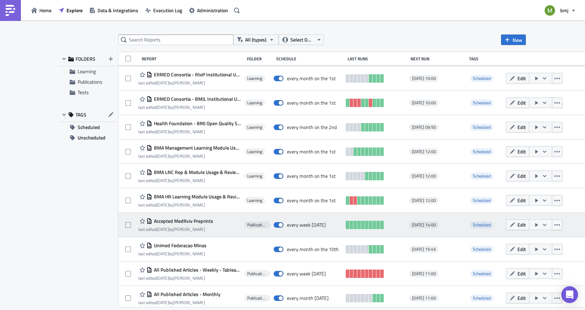
click at [191, 220] on span "Accepted MedRxiv Preprints" at bounding box center [182, 221] width 61 height 6
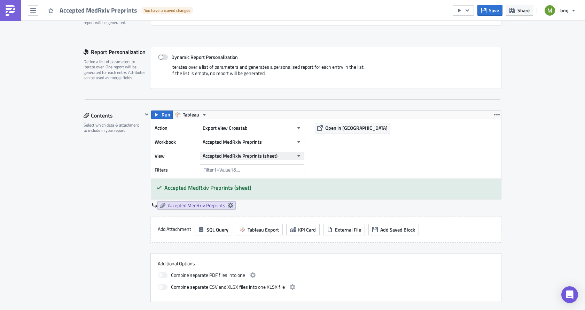
scroll to position [139, 0]
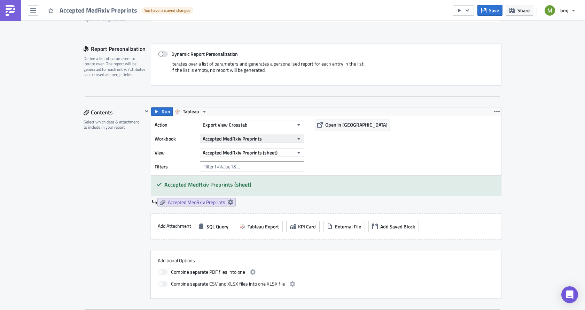
click at [211, 139] on span "Accepted MedRxiv Preprints" at bounding box center [232, 138] width 59 height 7
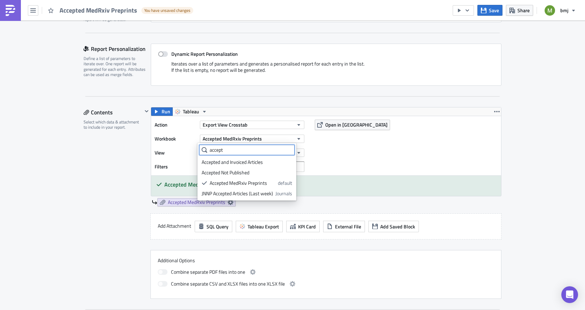
type input "accept"
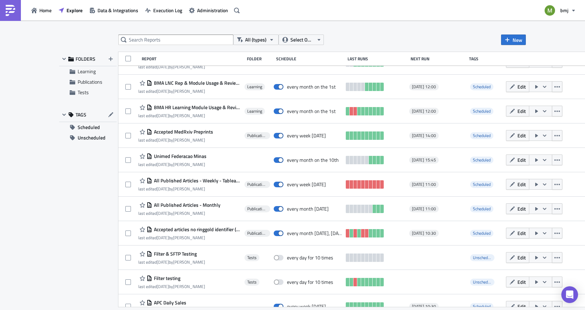
scroll to position [418, 0]
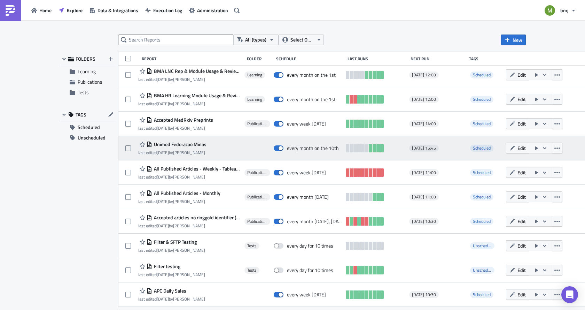
click at [183, 144] on span "Unimed Federacao Minas" at bounding box center [179, 144] width 54 height 6
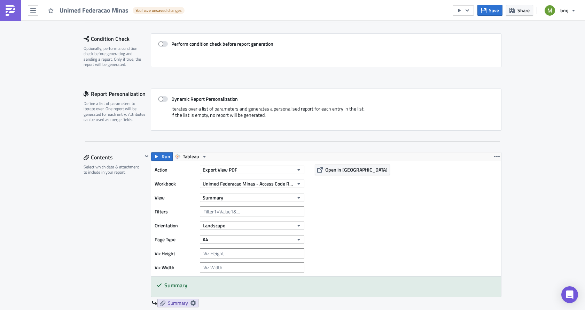
scroll to position [70, 0]
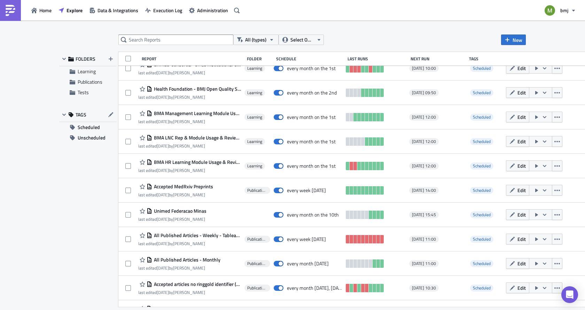
scroll to position [351, 0]
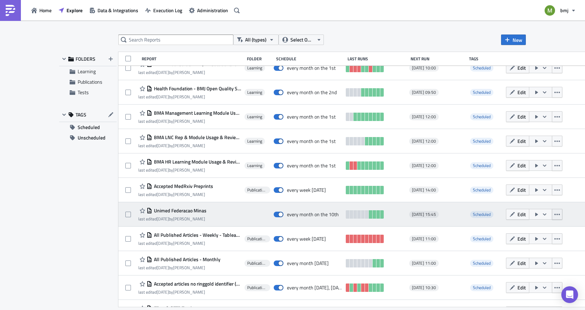
click at [555, 216] on icon "button" at bounding box center [558, 214] width 6 height 6
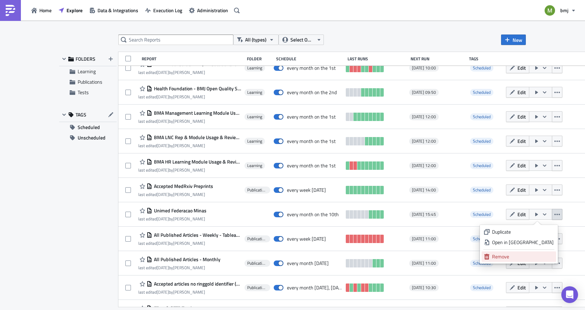
click at [518, 255] on div "Remove" at bounding box center [523, 256] width 62 height 7
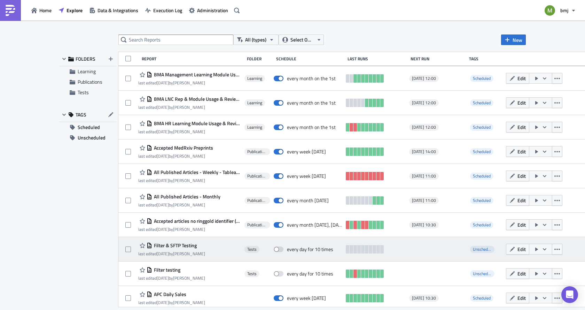
scroll to position [393, 0]
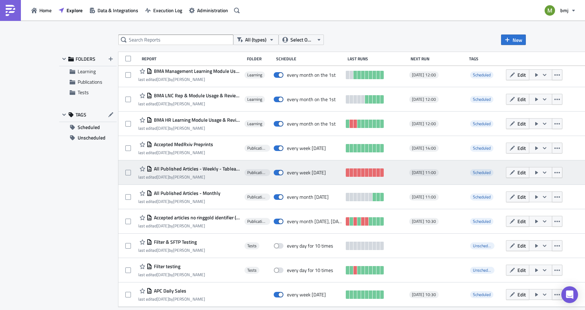
click at [172, 168] on span "All Published Articles - Weekly - Tableau Input" at bounding box center [196, 168] width 89 height 6
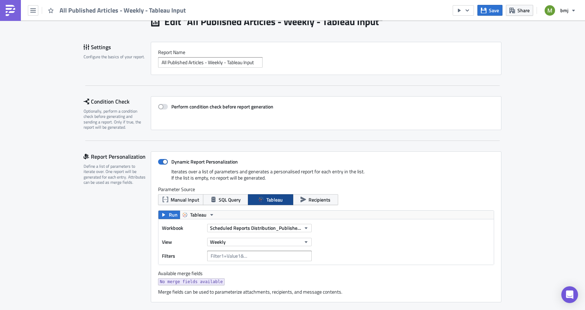
scroll to position [174, 0]
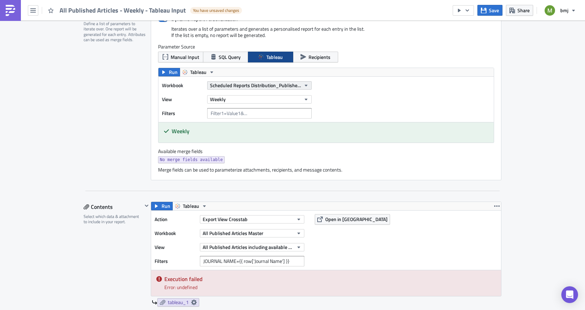
click at [227, 83] on span "Scheduled Reports Distribution_Published Articles Mailing" at bounding box center [255, 85] width 91 height 7
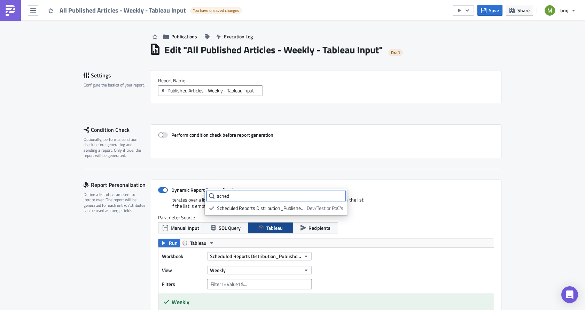
scroll to position [0, 0]
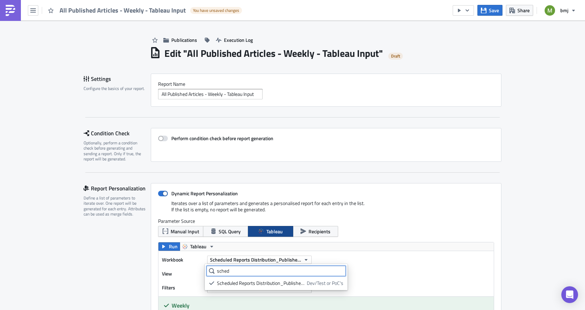
type input "sched"
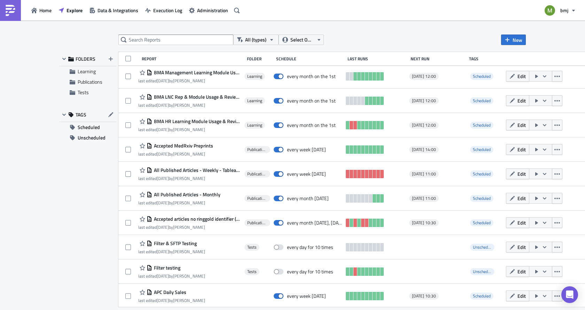
scroll to position [393, 0]
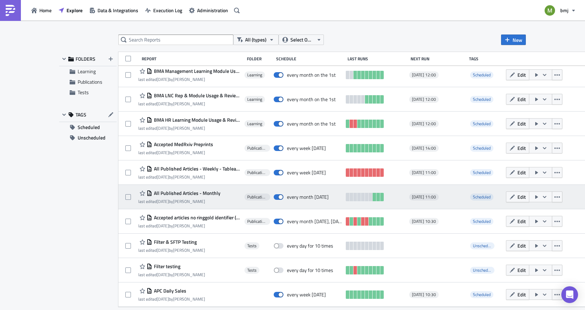
click at [184, 192] on span "All Published Articles - Monthly" at bounding box center [186, 193] width 68 height 6
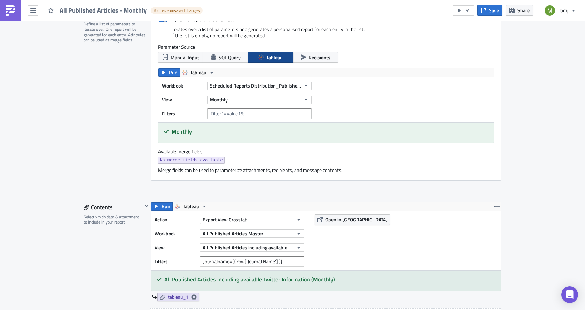
scroll to position [209, 0]
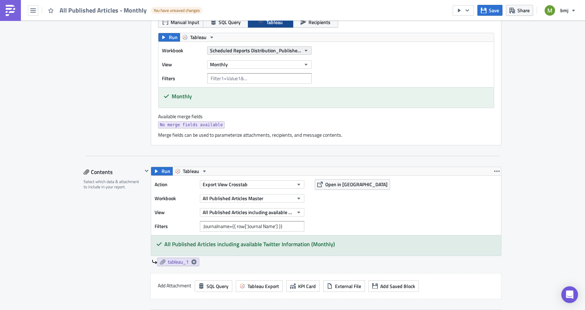
click at [253, 51] on span "Scheduled Reports Distribution_Published Articles Mailing" at bounding box center [255, 50] width 91 height 7
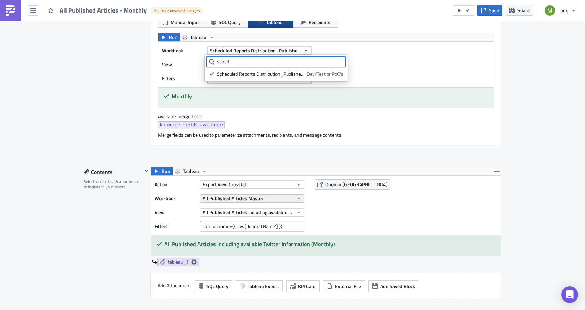
type input "sched"
click at [226, 196] on span "All Published Articles Master" at bounding box center [233, 197] width 61 height 7
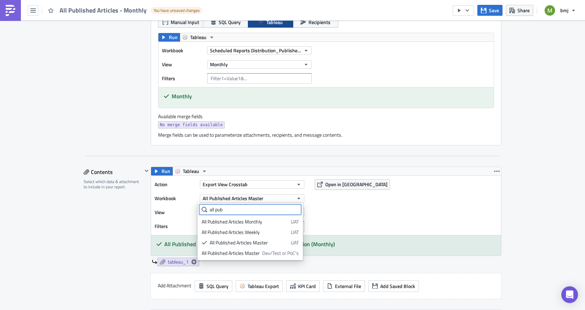
type input "all pub"
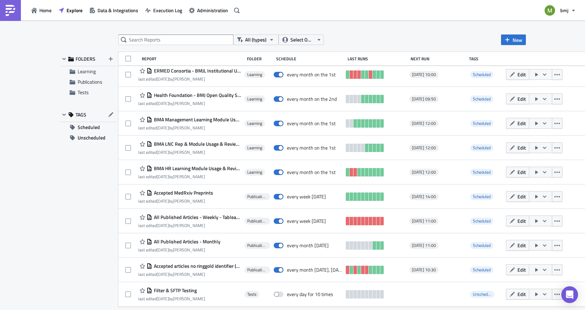
scroll to position [351, 0]
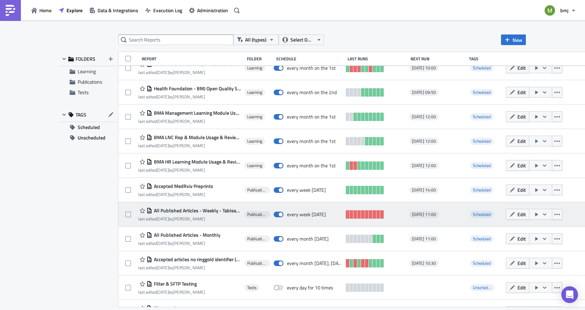
click at [186, 210] on span "All Published Articles - Weekly - Tableau Input" at bounding box center [196, 210] width 89 height 6
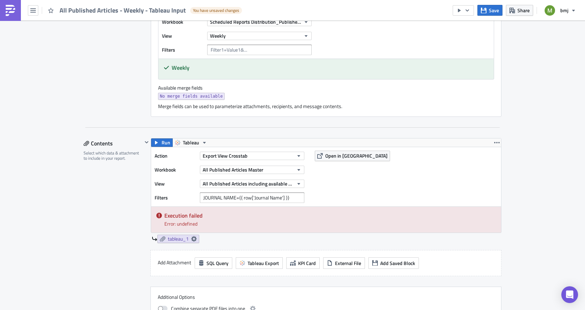
scroll to position [244, 0]
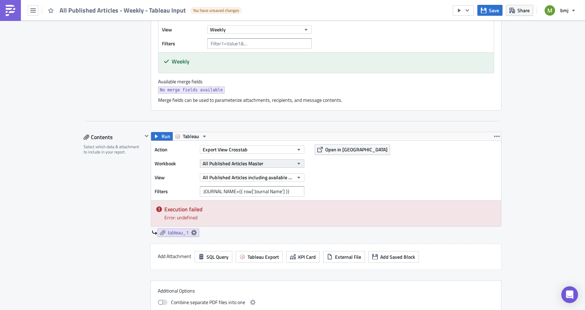
click at [230, 166] on span "All Published Articles Master" at bounding box center [233, 163] width 61 height 7
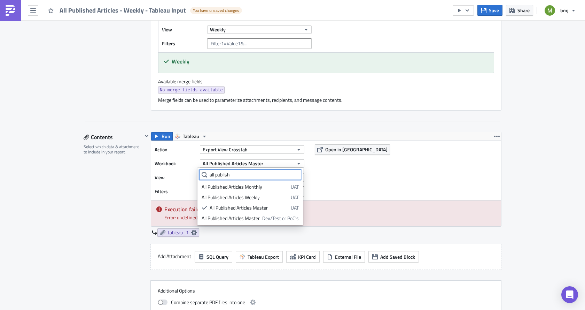
type input "all publish"
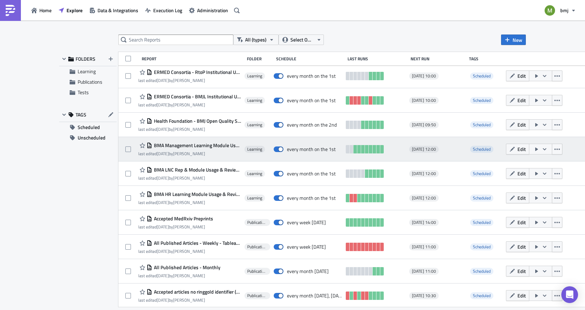
scroll to position [351, 0]
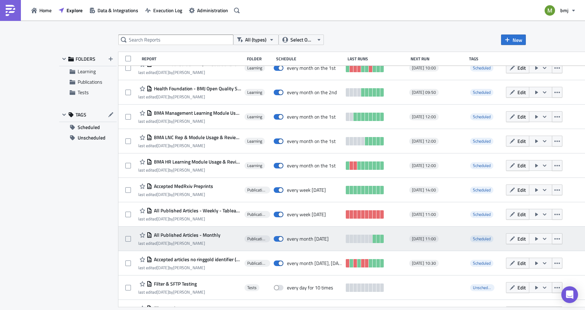
click at [209, 236] on span "All Published Articles - Monthly" at bounding box center [186, 235] width 68 height 6
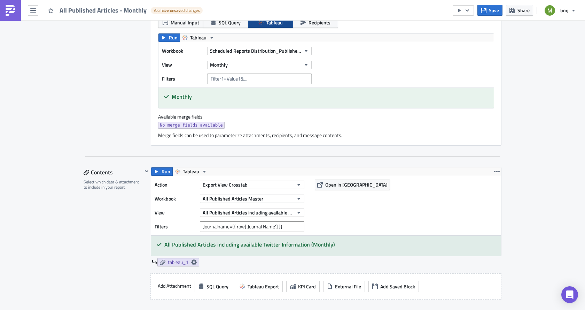
scroll to position [209, 0]
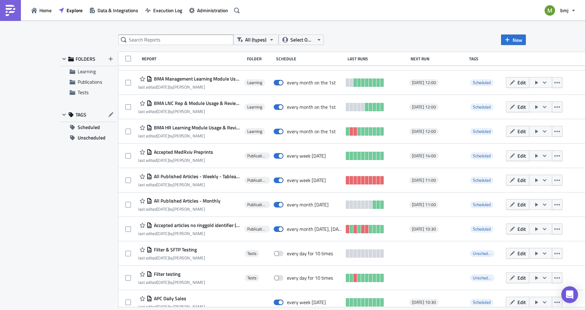
scroll to position [393, 0]
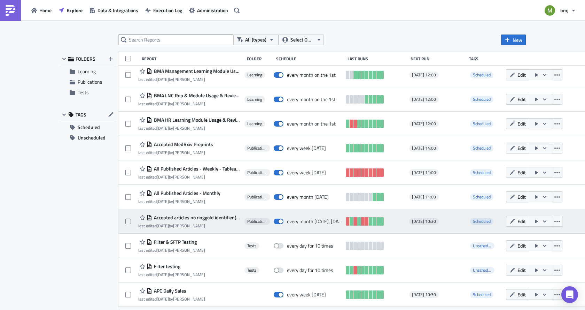
click at [175, 219] on span "Accepted articles no ringgold identifier (RDIG-07)" at bounding box center [196, 217] width 89 height 6
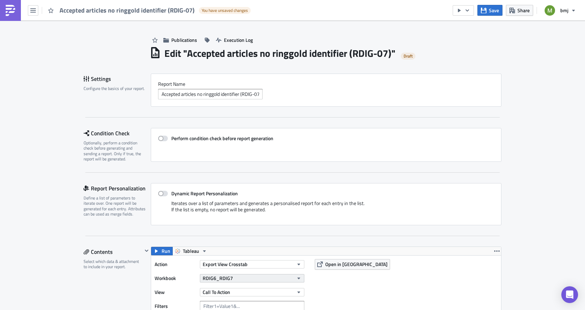
click at [223, 281] on span "RDIG6_RDIG7" at bounding box center [218, 277] width 30 height 7
type input "rdig"
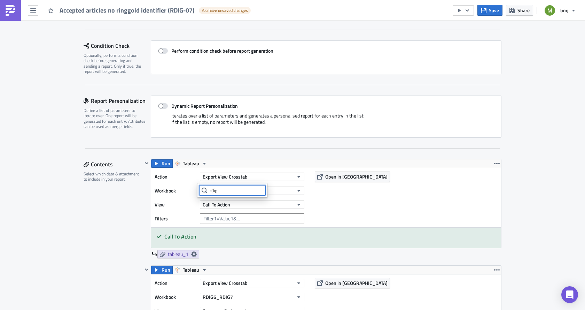
scroll to position [104, 0]
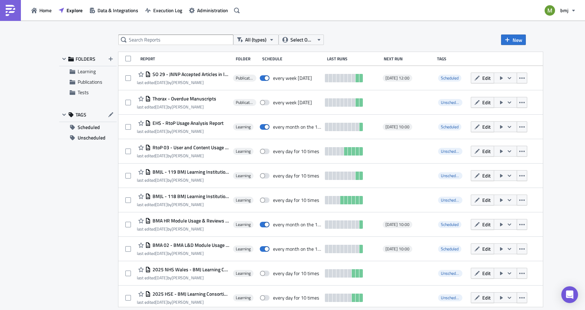
click at [80, 260] on div "FOLDERS Learning Publications Tests TAGS Scheduled Unscheduled" at bounding box center [87, 179] width 57 height 255
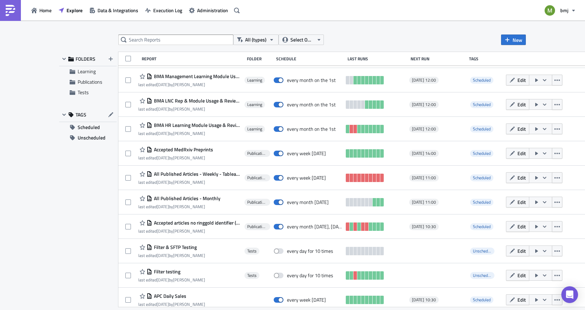
scroll to position [393, 0]
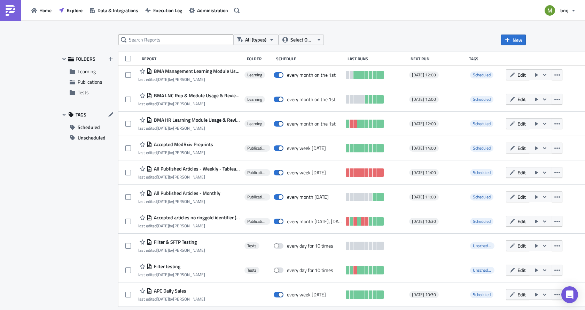
click at [175, 290] on span "APC Daily Sales" at bounding box center [169, 290] width 34 height 6
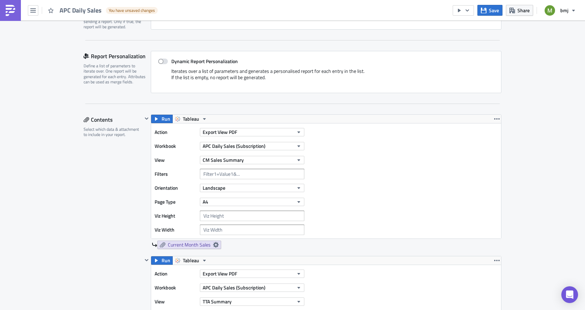
scroll to position [139, 0]
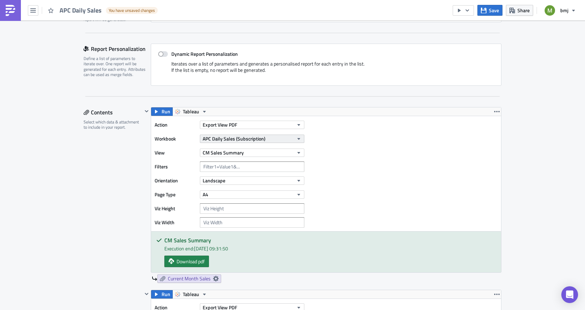
click at [233, 140] on span "APC Daily Sales (Subscription)" at bounding box center [234, 138] width 63 height 7
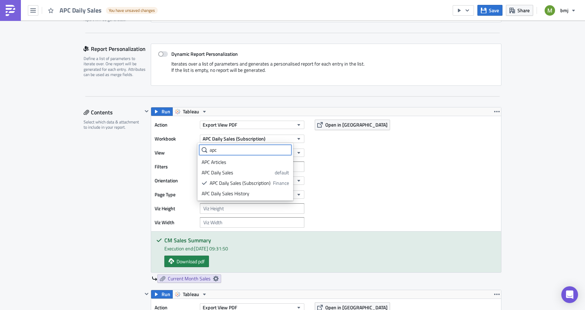
type input "apc"
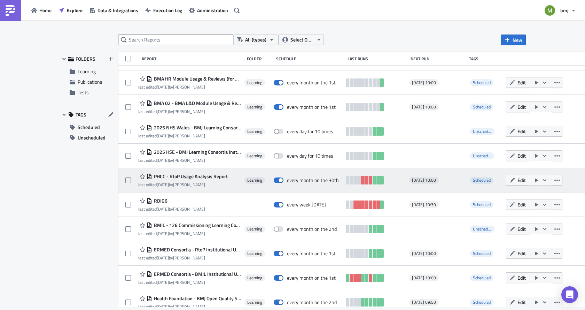
scroll to position [142, 0]
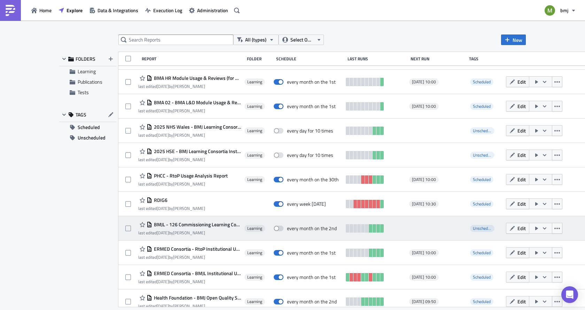
click at [219, 226] on span "BMJL - 126 Commissioning Learning Course Usage & Reviews" at bounding box center [196, 224] width 89 height 6
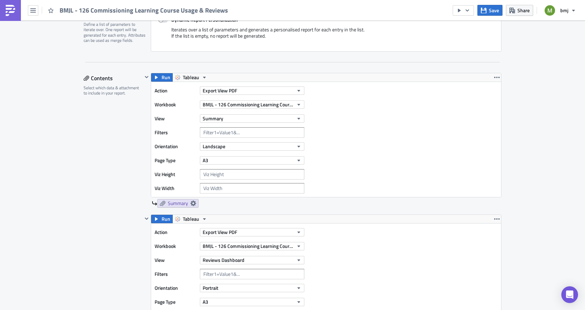
scroll to position [174, 0]
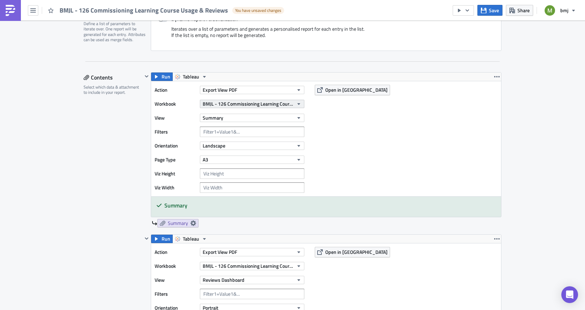
click at [213, 105] on span "BMJL - 126 Commissioning Learning Course Usage & Reviews BO_SKedits" at bounding box center [248, 103] width 91 height 7
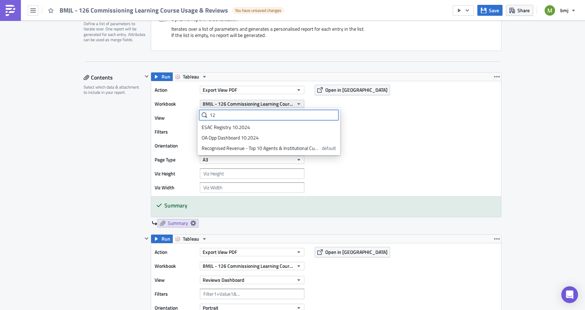
type input "126"
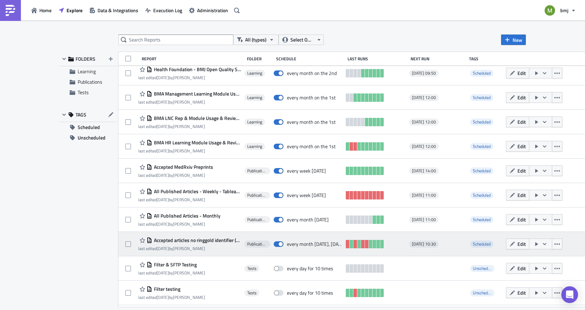
scroll to position [358, 0]
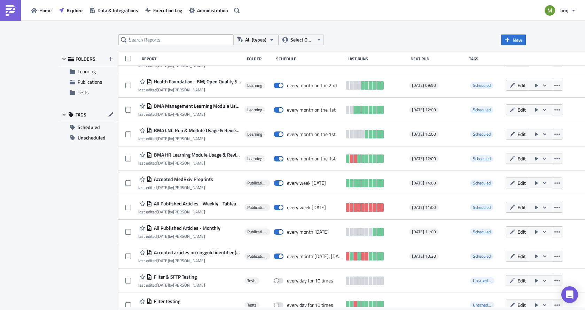
click at [209, 203] on span "All Published Articles - Weekly - Tableau Input" at bounding box center [196, 203] width 89 height 6
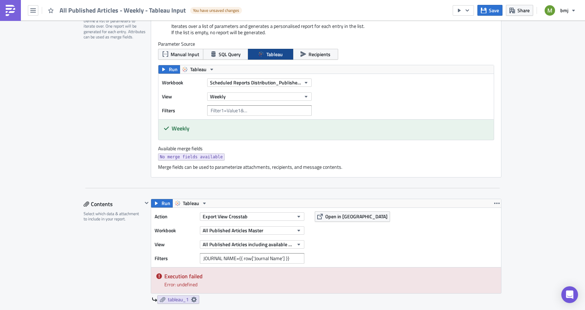
scroll to position [174, 0]
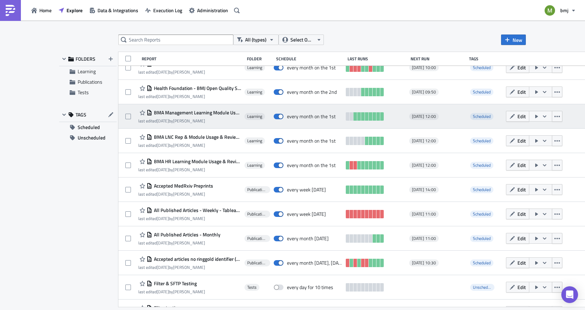
scroll to position [386, 0]
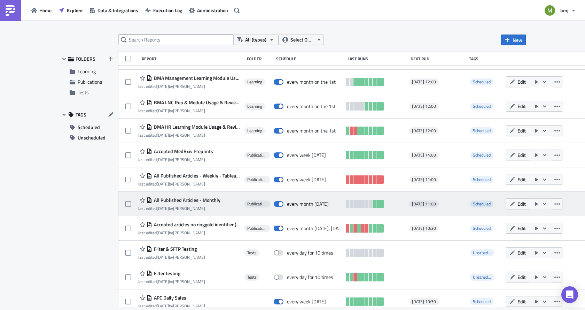
click at [209, 200] on span "All Published Articles - Monthly" at bounding box center [186, 200] width 68 height 6
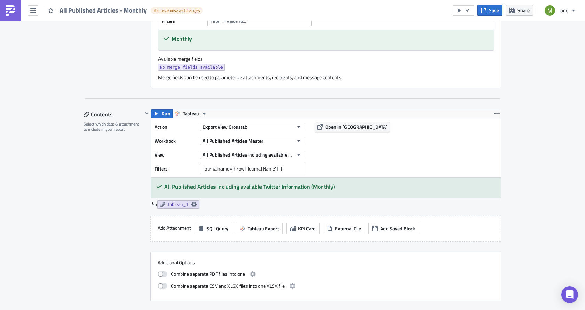
scroll to position [279, 0]
